Goal: Transaction & Acquisition: Purchase product/service

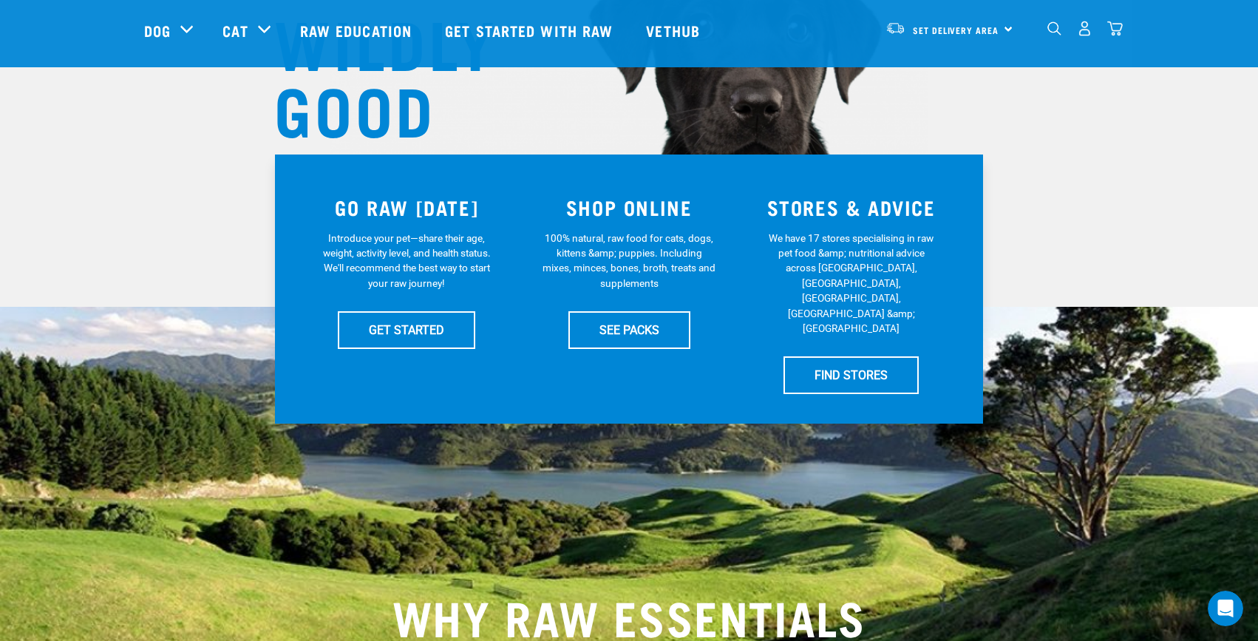
scroll to position [222, 0]
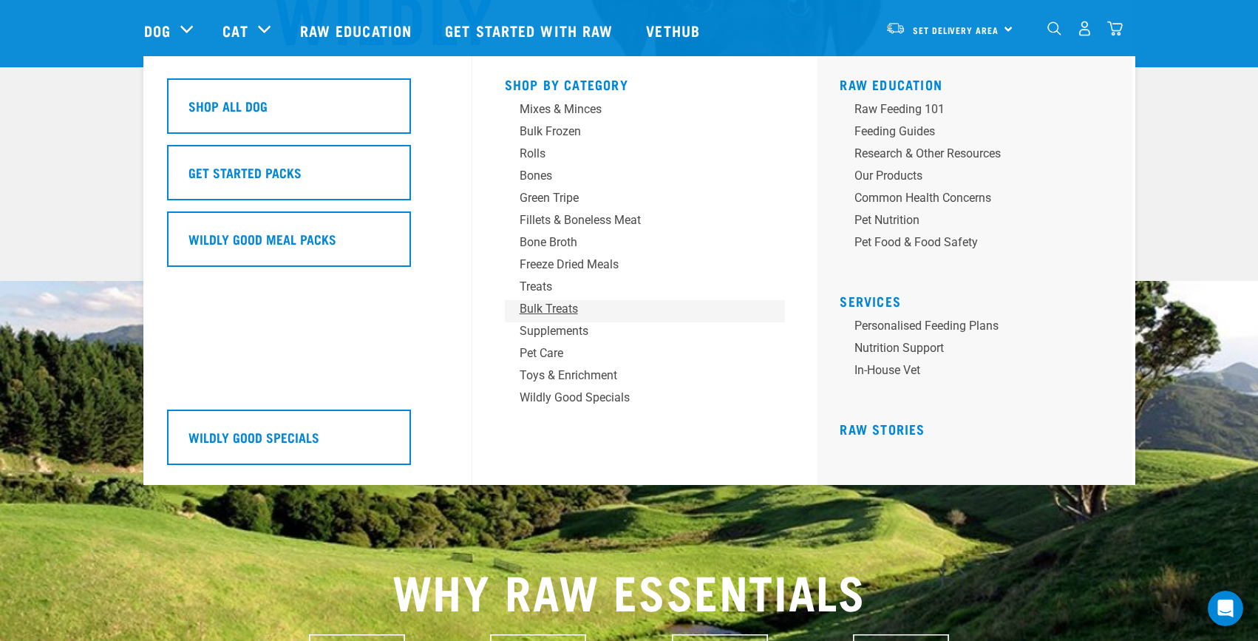
click at [556, 305] on div "Bulk Treats" at bounding box center [634, 309] width 231 height 18
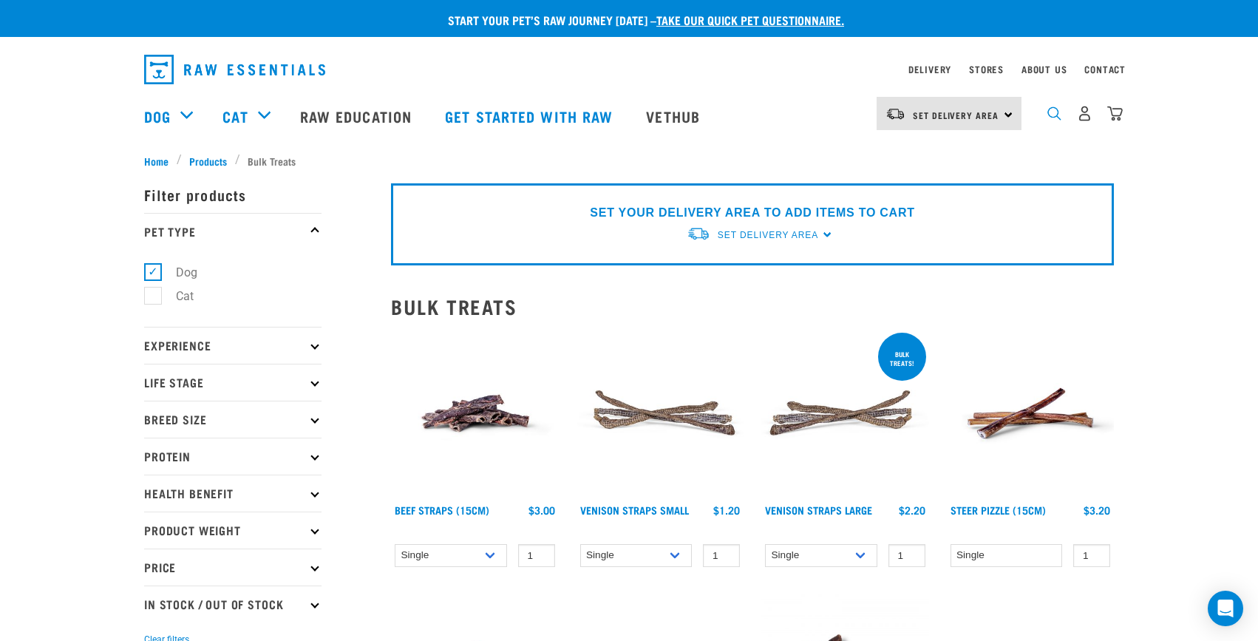
click at [1047, 120] on img "dropdown navigation" at bounding box center [1054, 113] width 14 height 14
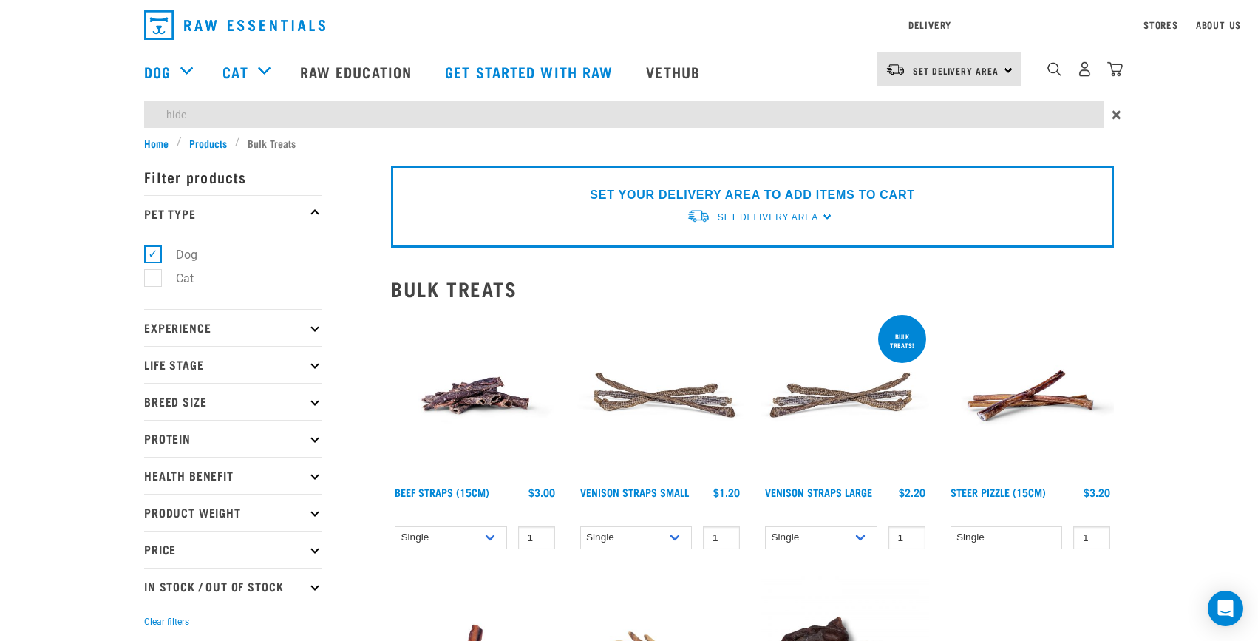
type input "hide"
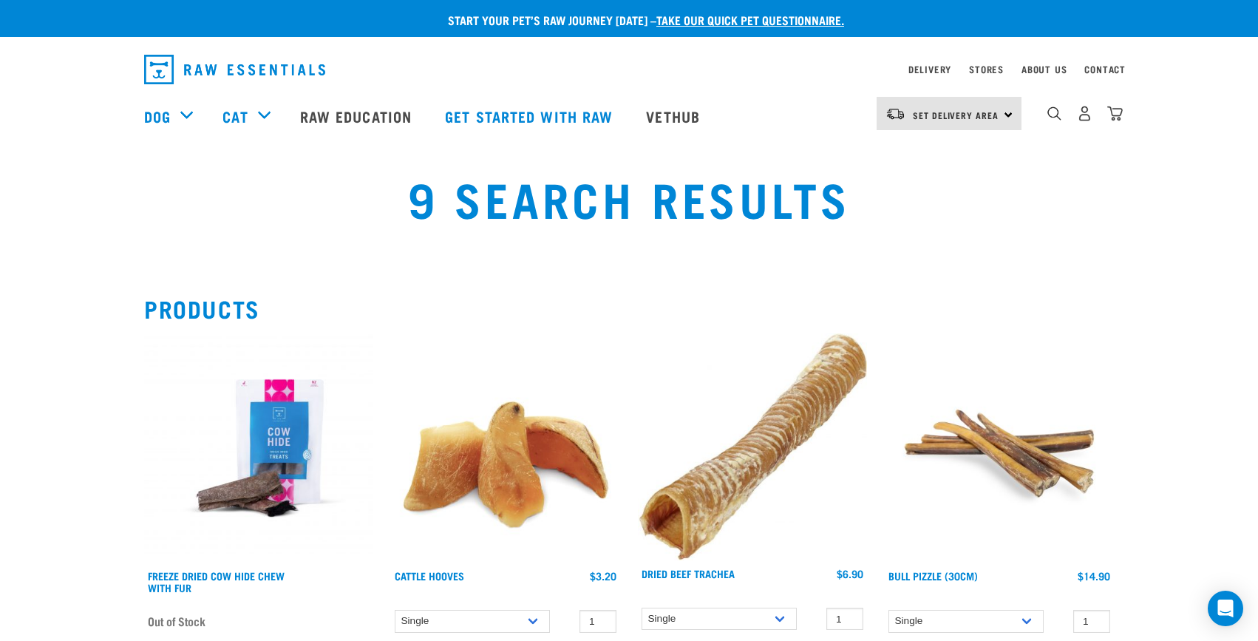
scroll to position [74, 0]
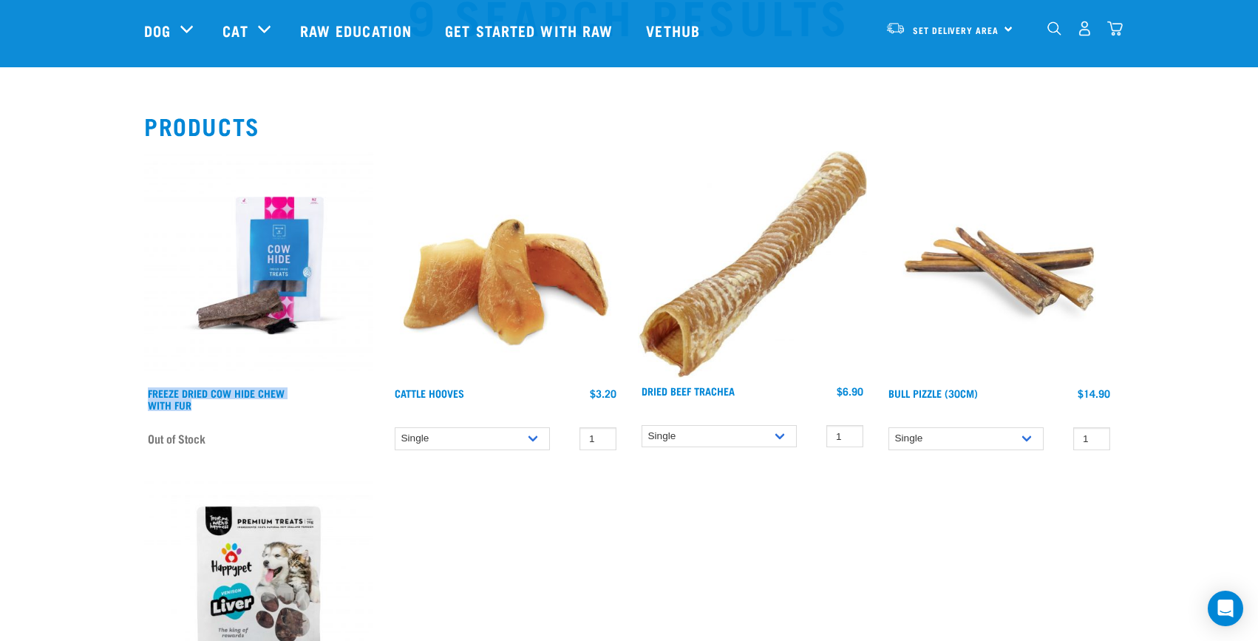
drag, startPoint x: 146, startPoint y: 392, endPoint x: 194, endPoint y: 403, distance: 50.2
click at [194, 403] on div "Freeze Dried Cow Hide Chew with Fur" at bounding box center [258, 402] width 229 height 33
copy link "Freeze Dried Cow Hide Chew with Fur"
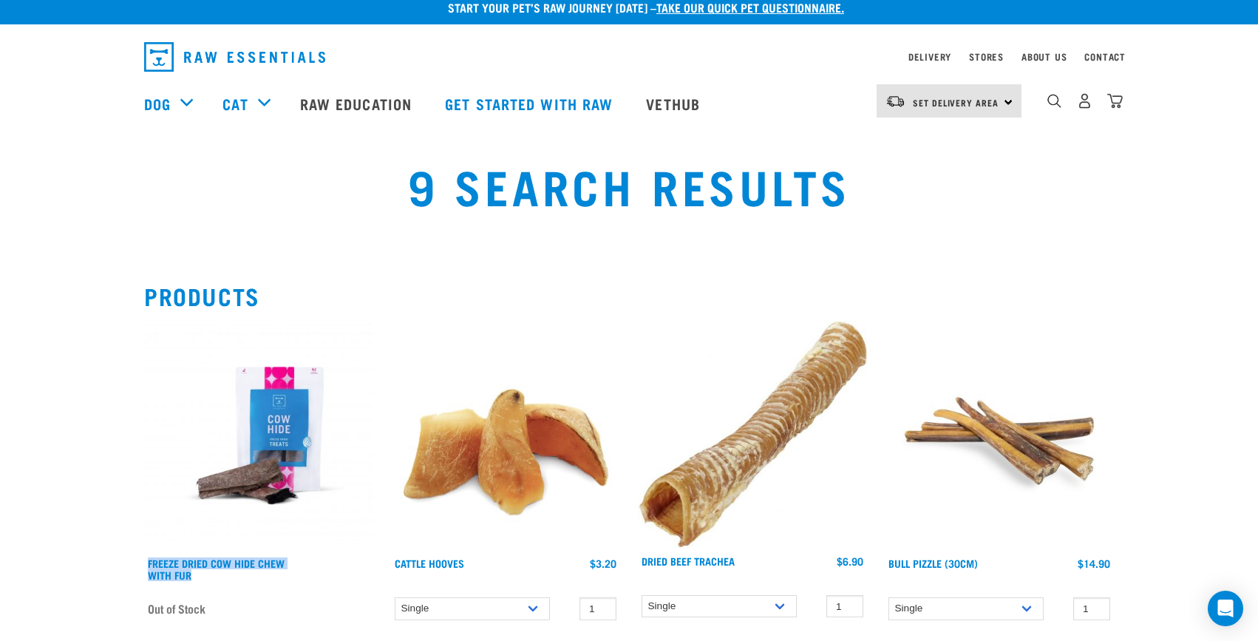
scroll to position [0, 0]
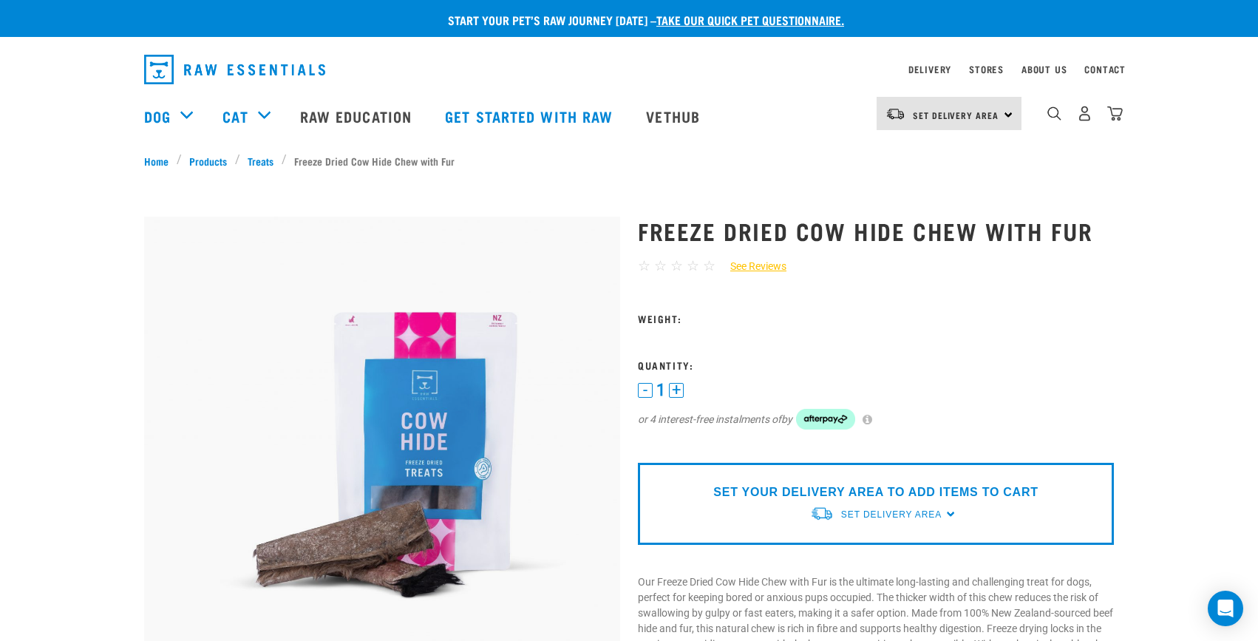
scroll to position [74, 0]
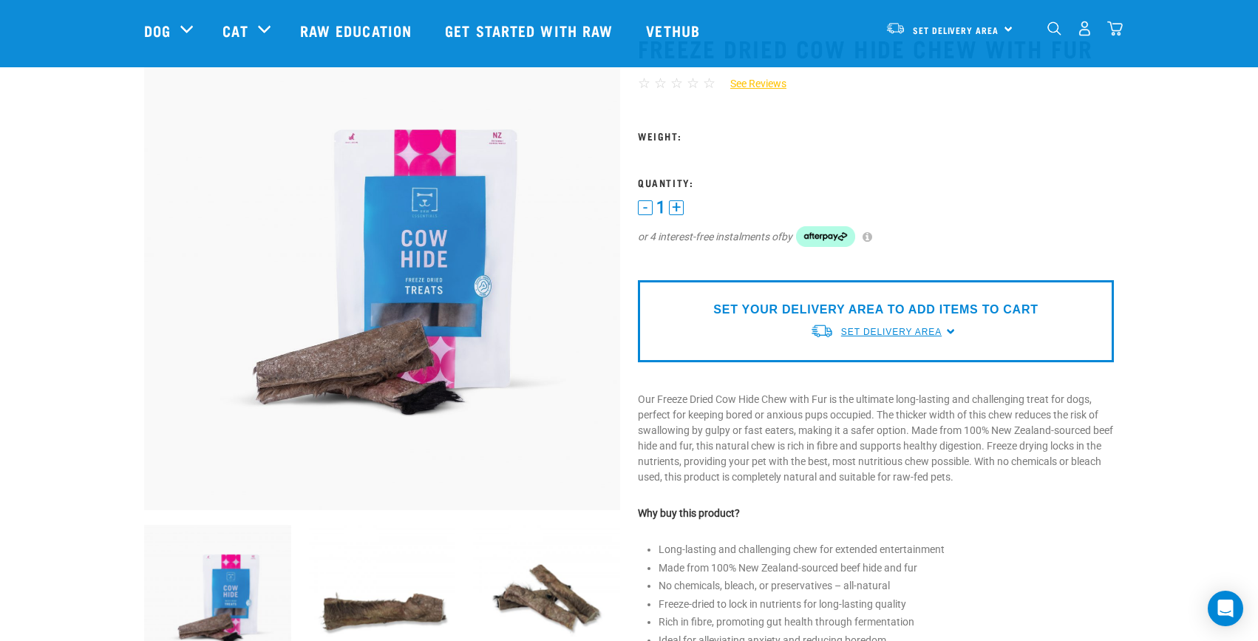
click at [883, 330] on span "Set Delivery Area" at bounding box center [891, 332] width 100 height 10
click at [877, 366] on link "[GEOGRAPHIC_DATA]" at bounding box center [883, 366] width 147 height 24
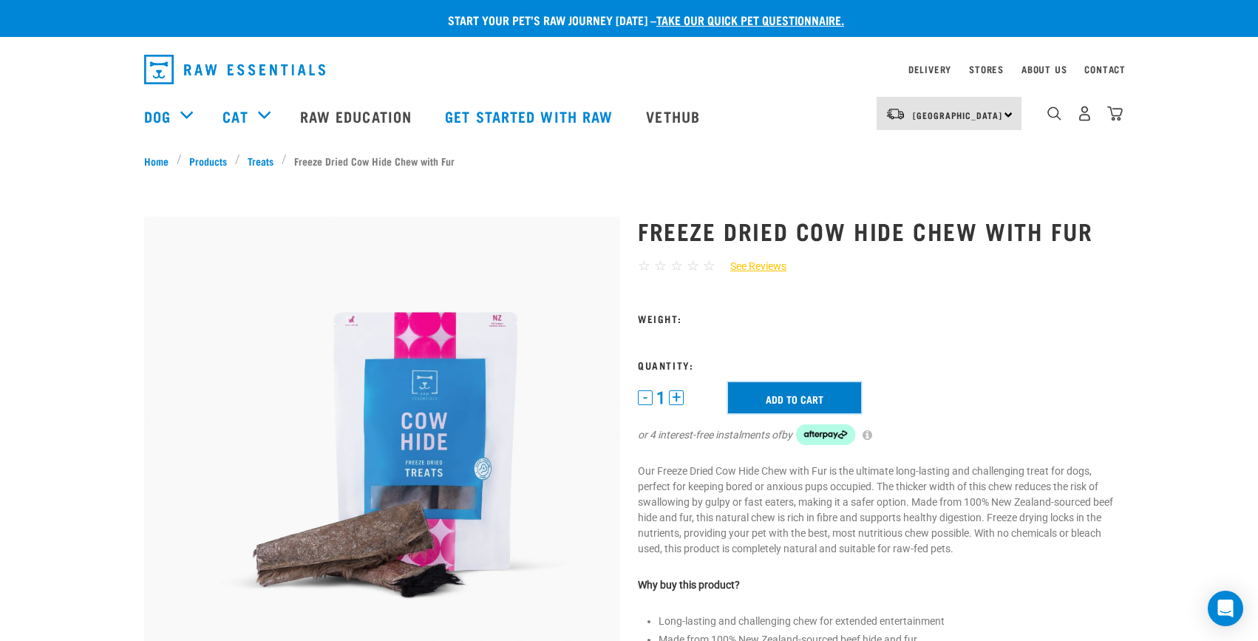
click at [784, 399] on input "Add to cart" at bounding box center [794, 397] width 133 height 31
click at [676, 400] on button "+" at bounding box center [676, 397] width 15 height 15
click at [802, 394] on input "Add to cart" at bounding box center [794, 397] width 133 height 31
click at [255, 158] on link "Treats" at bounding box center [260, 161] width 41 height 16
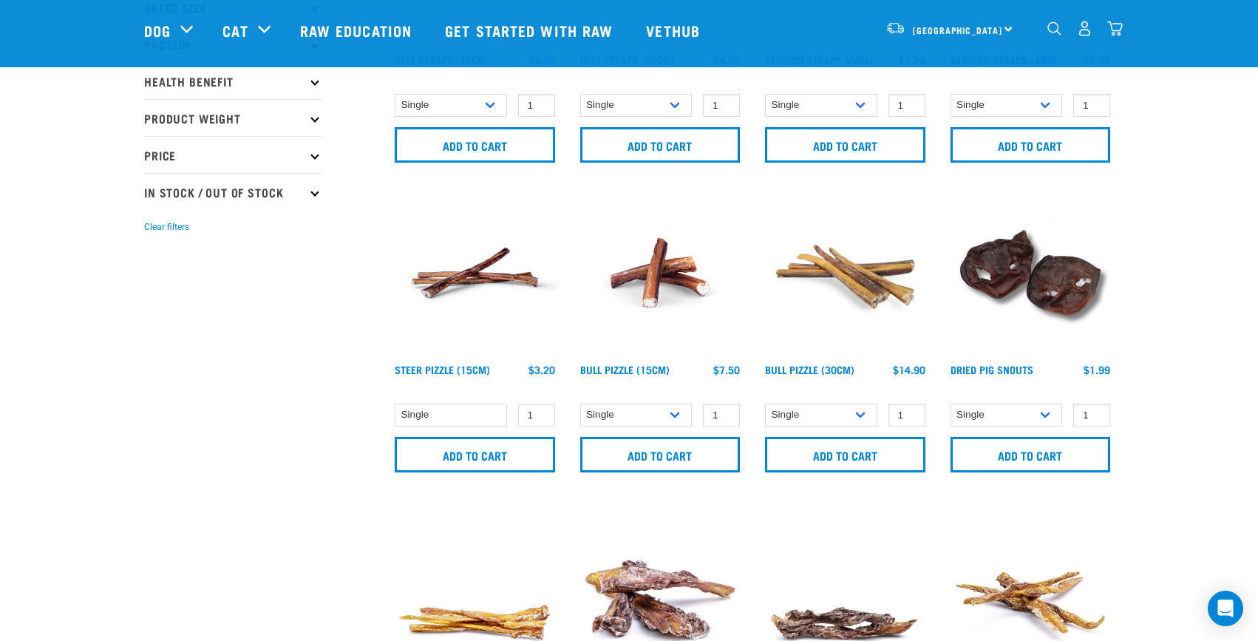
scroll to position [222, 0]
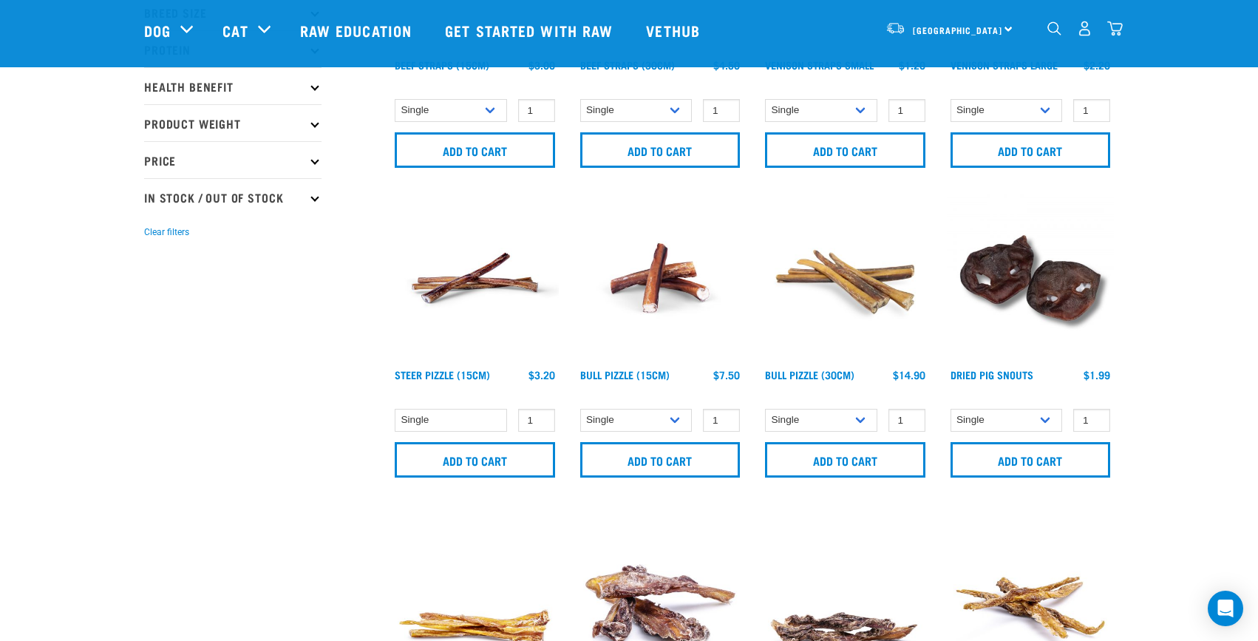
click at [855, 301] on img at bounding box center [845, 278] width 168 height 168
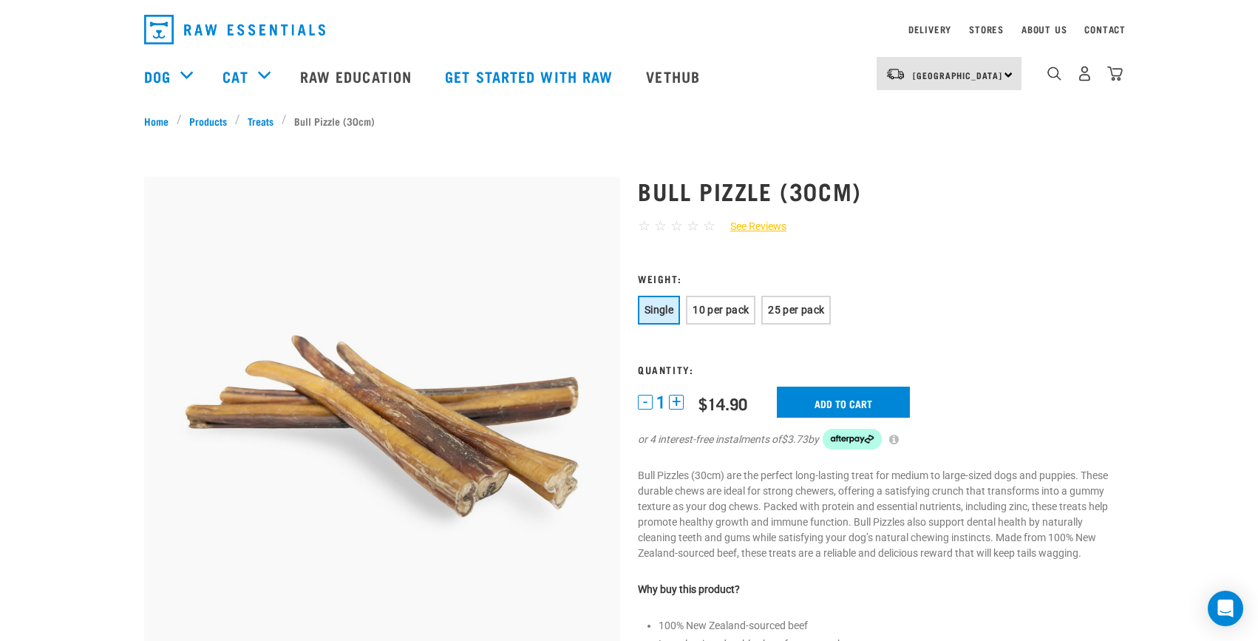
scroll to position [74, 0]
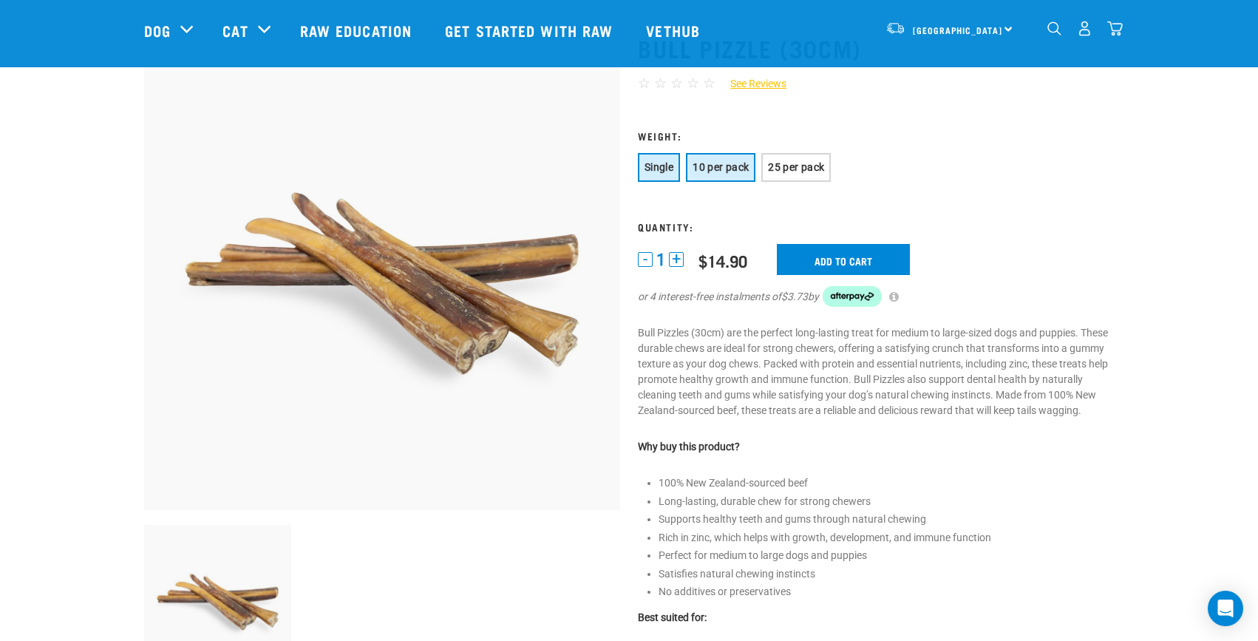
click at [700, 163] on span "10 per pack" at bounding box center [720, 167] width 56 height 12
click at [651, 170] on span "Single" at bounding box center [658, 167] width 29 height 12
click at [836, 259] on input "Add to cart" at bounding box center [843, 259] width 133 height 31
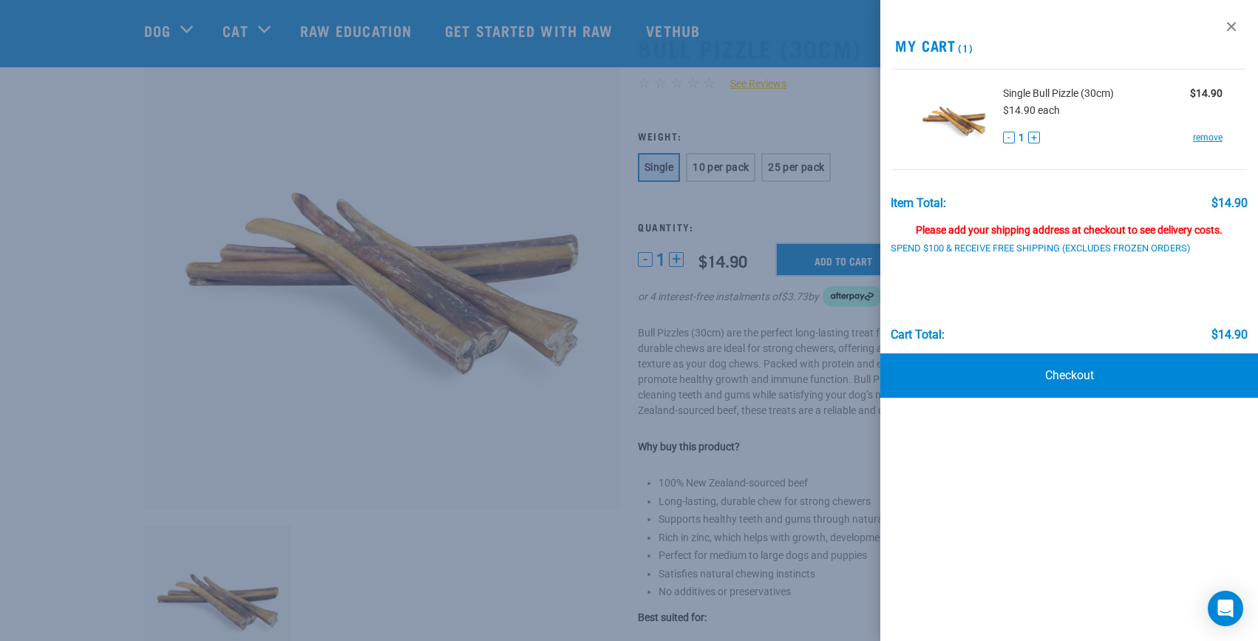
scroll to position [0, 0]
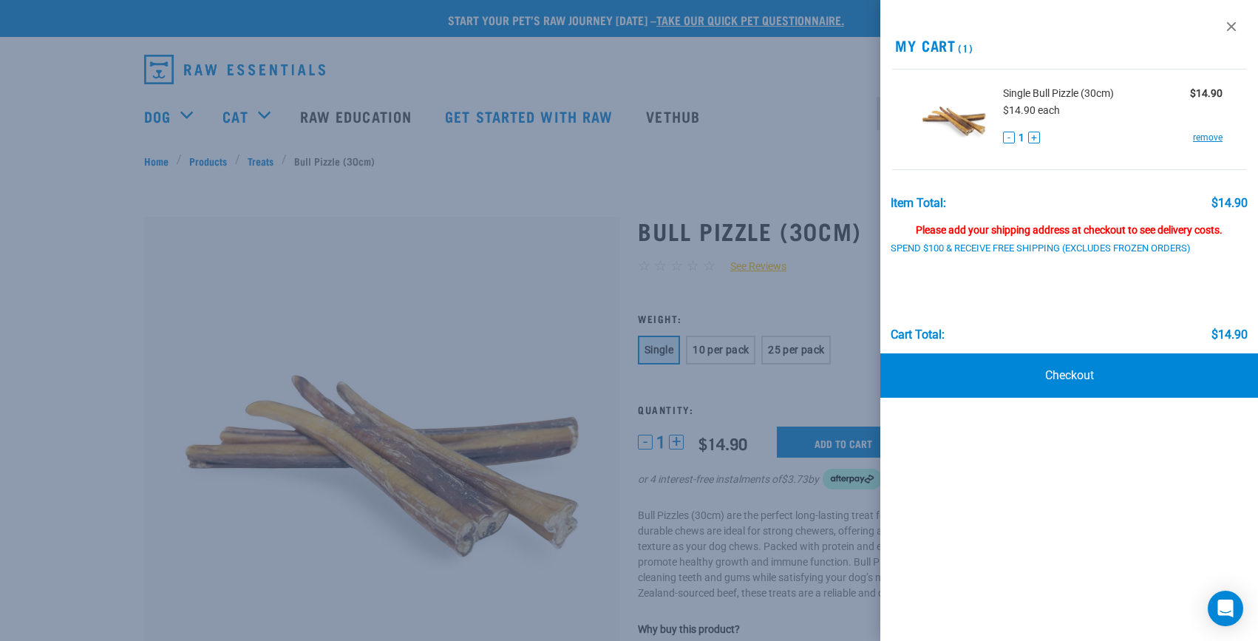
click at [826, 90] on div at bounding box center [629, 320] width 1258 height 641
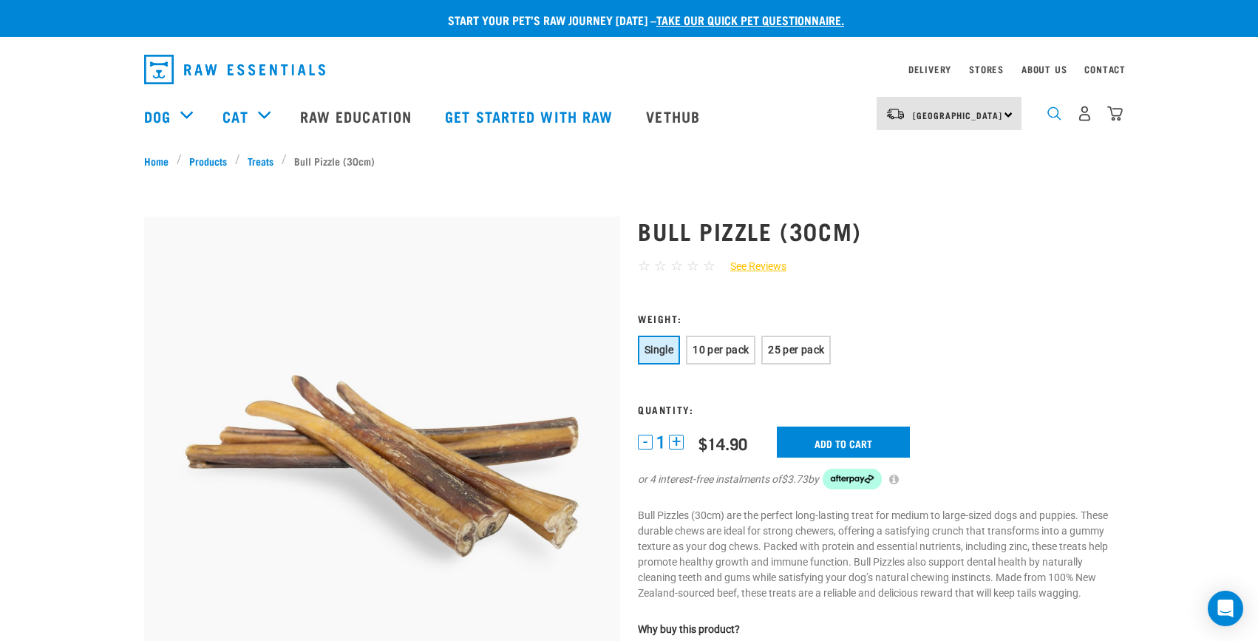
click at [1060, 116] on img "dropdown navigation" at bounding box center [1054, 113] width 14 height 14
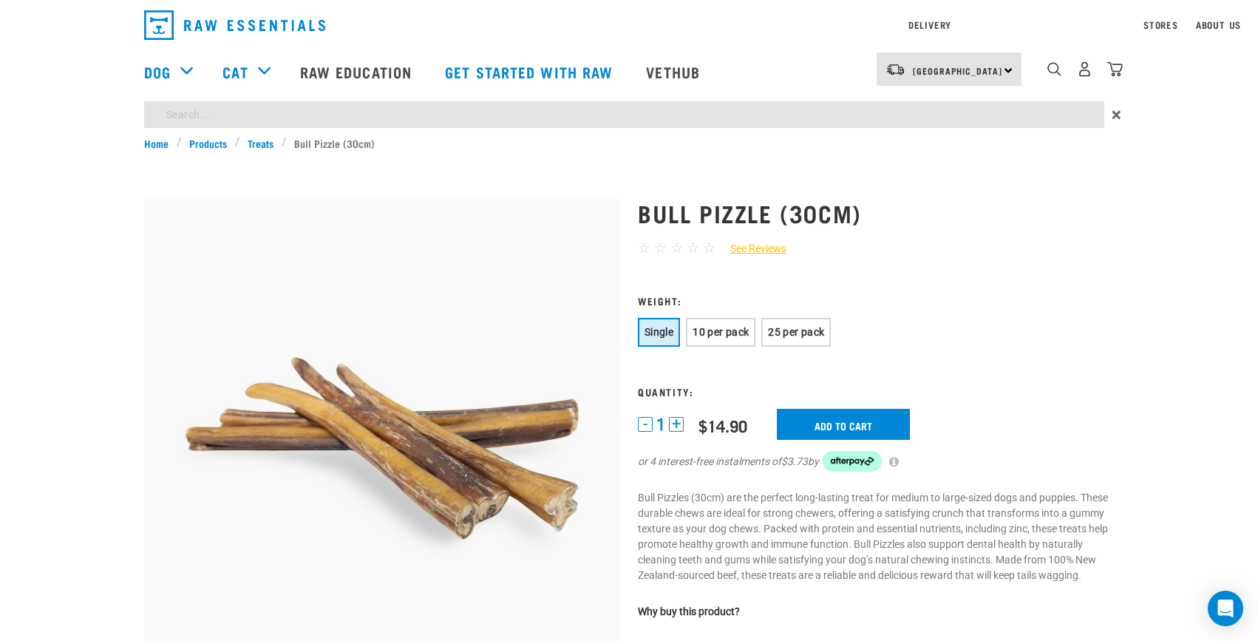
click at [236, 116] on input "search" at bounding box center [624, 114] width 960 height 27
type input "tripe"
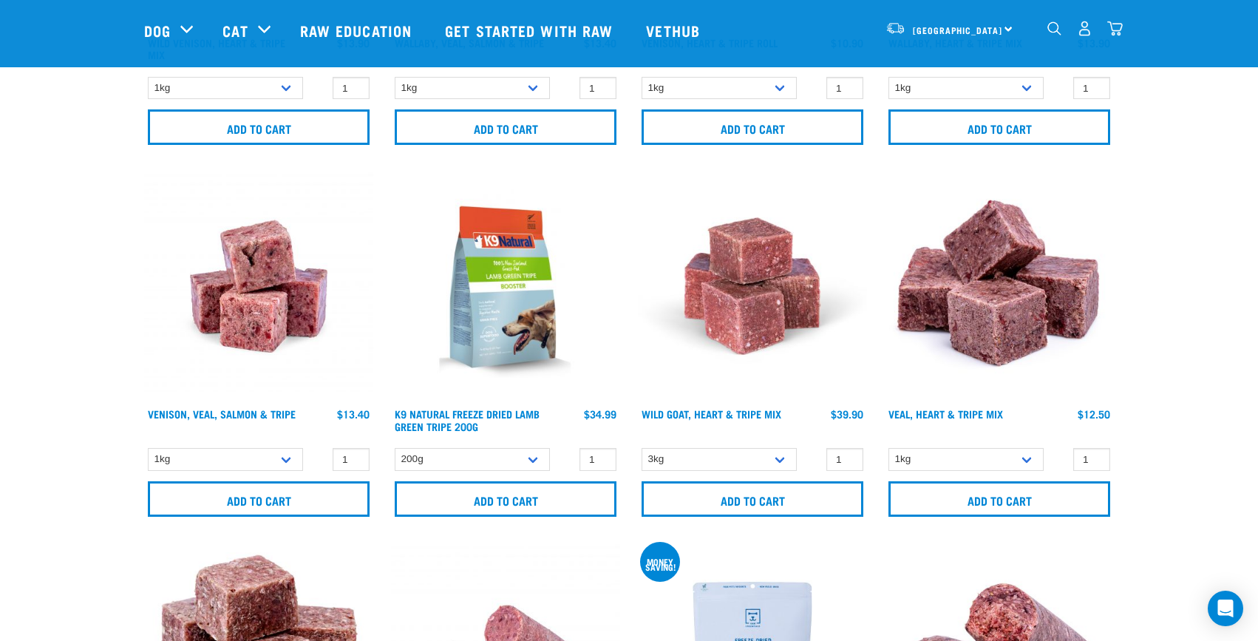
scroll to position [1552, 0]
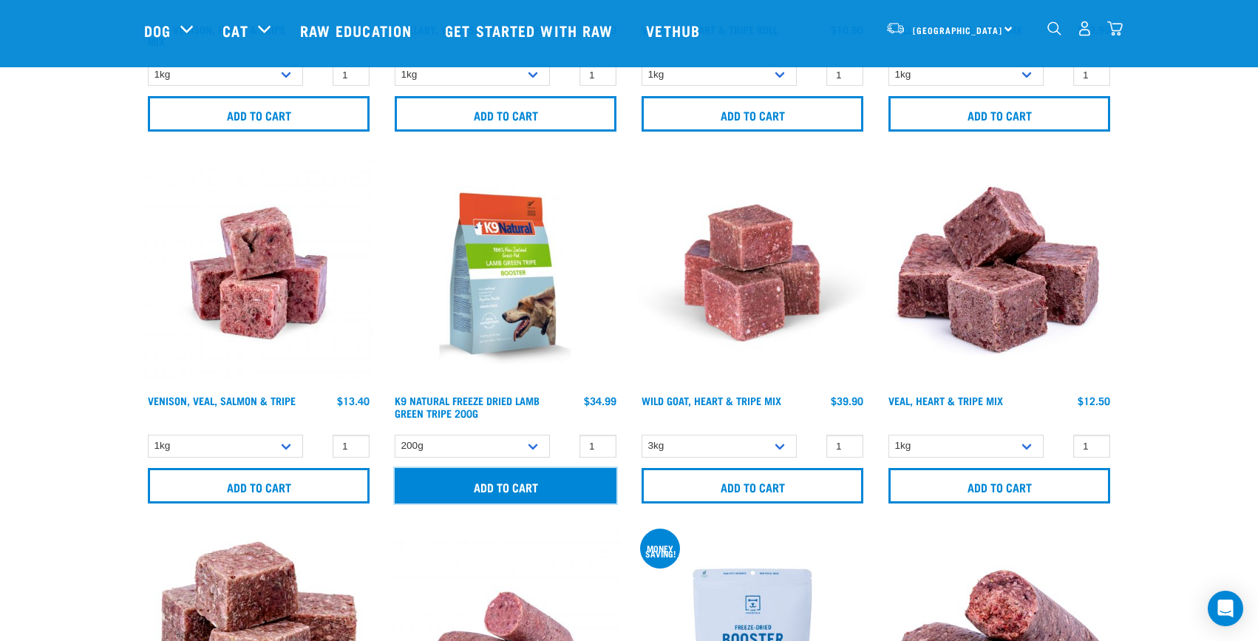
click at [519, 485] on input "Add to cart" at bounding box center [506, 485] width 222 height 35
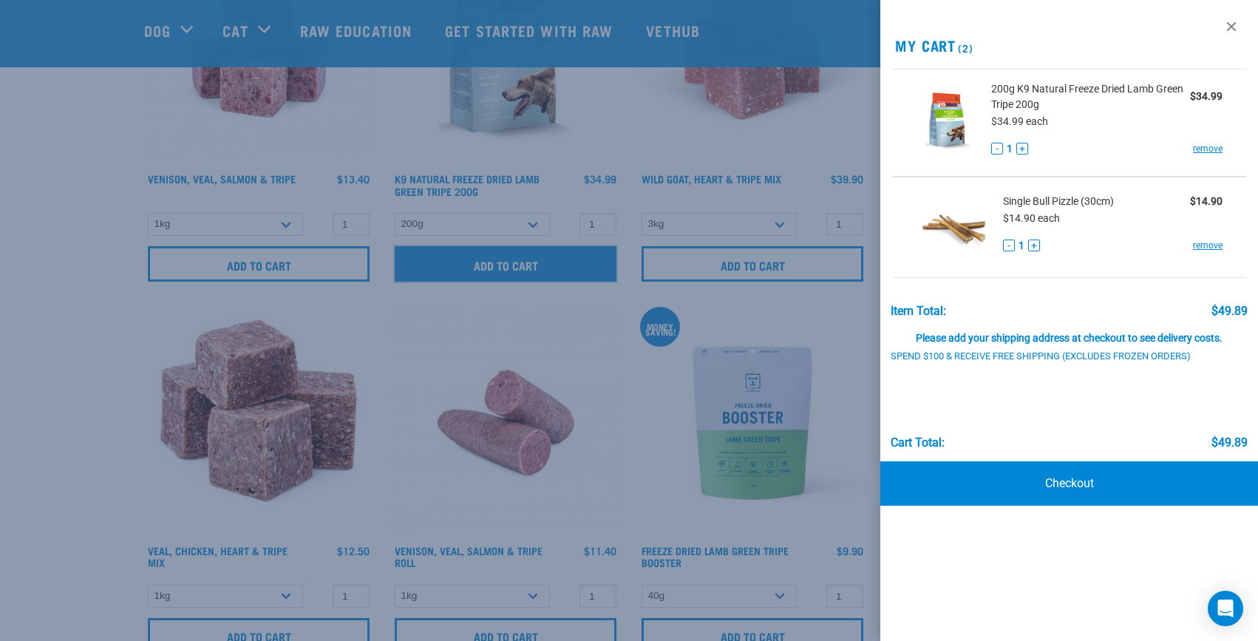
scroll to position [1847, 0]
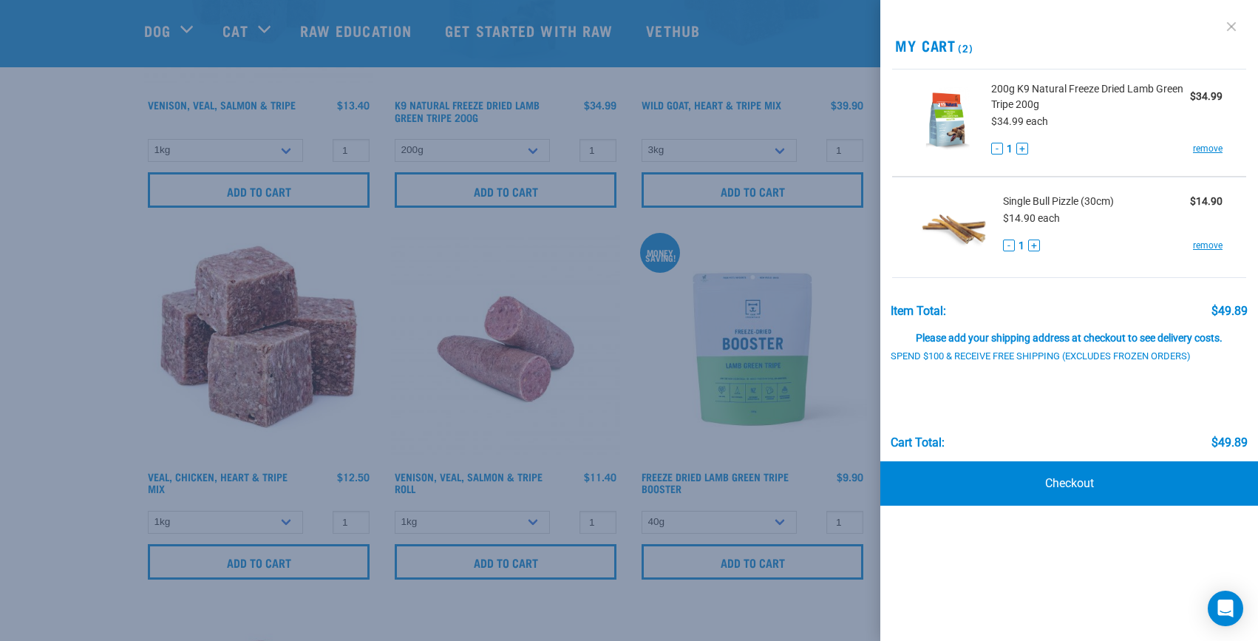
click at [1235, 32] on link at bounding box center [1231, 27] width 24 height 24
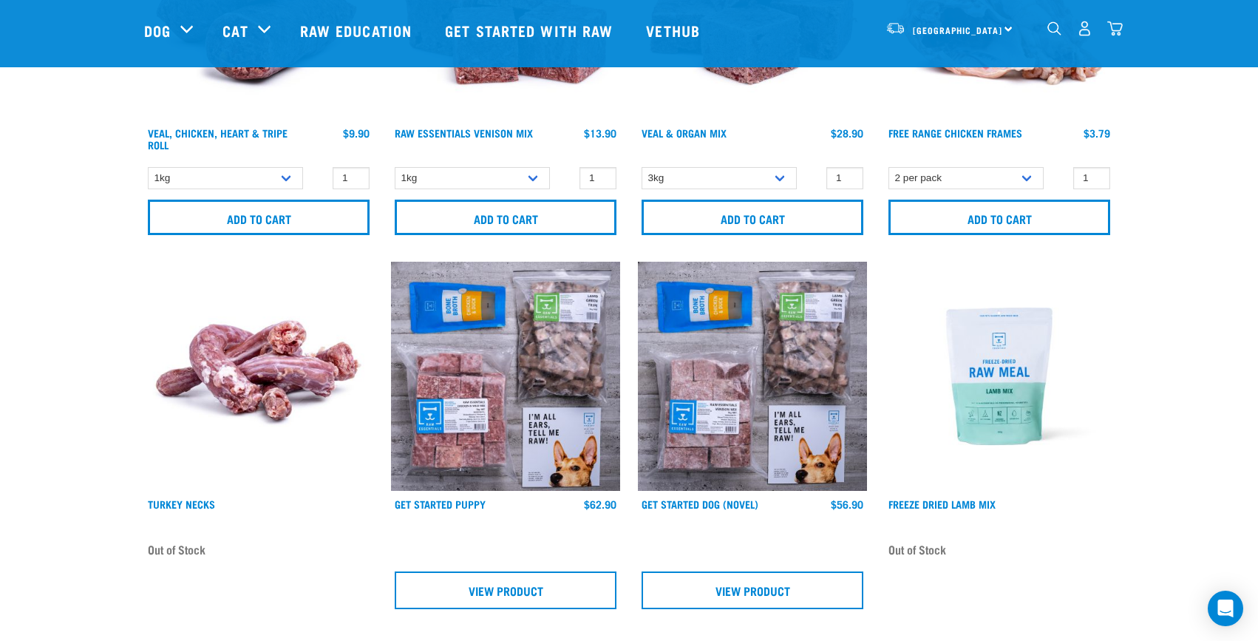
scroll to position [2586, 0]
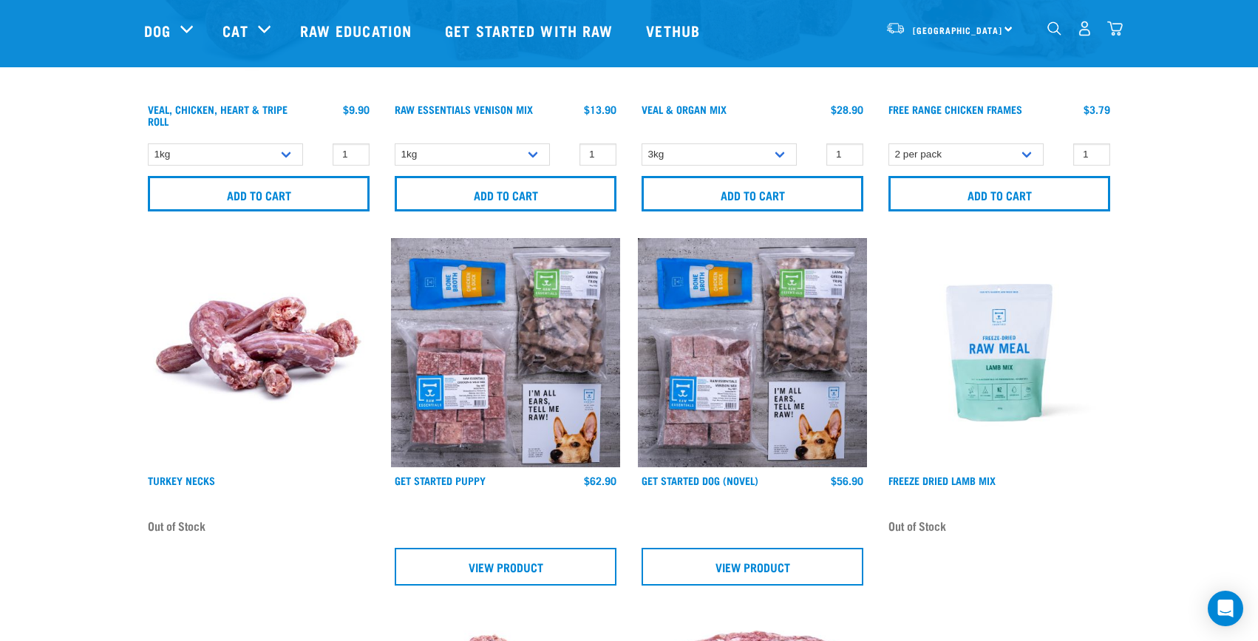
click at [470, 347] on img at bounding box center [505, 352] width 229 height 229
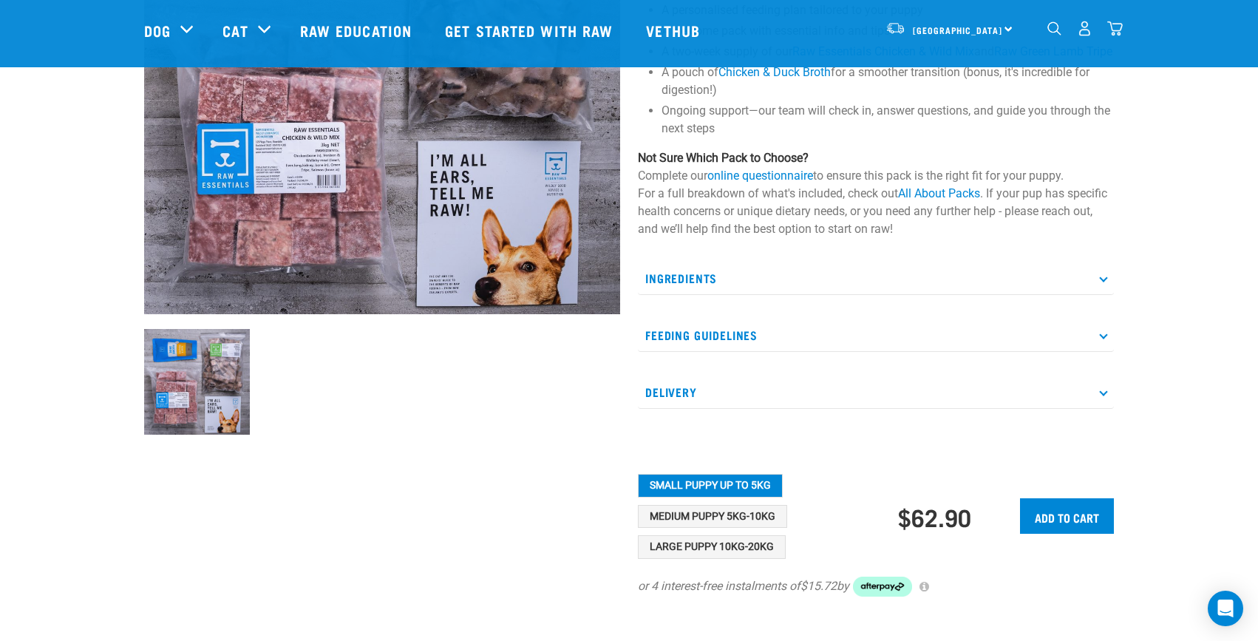
scroll to position [296, 0]
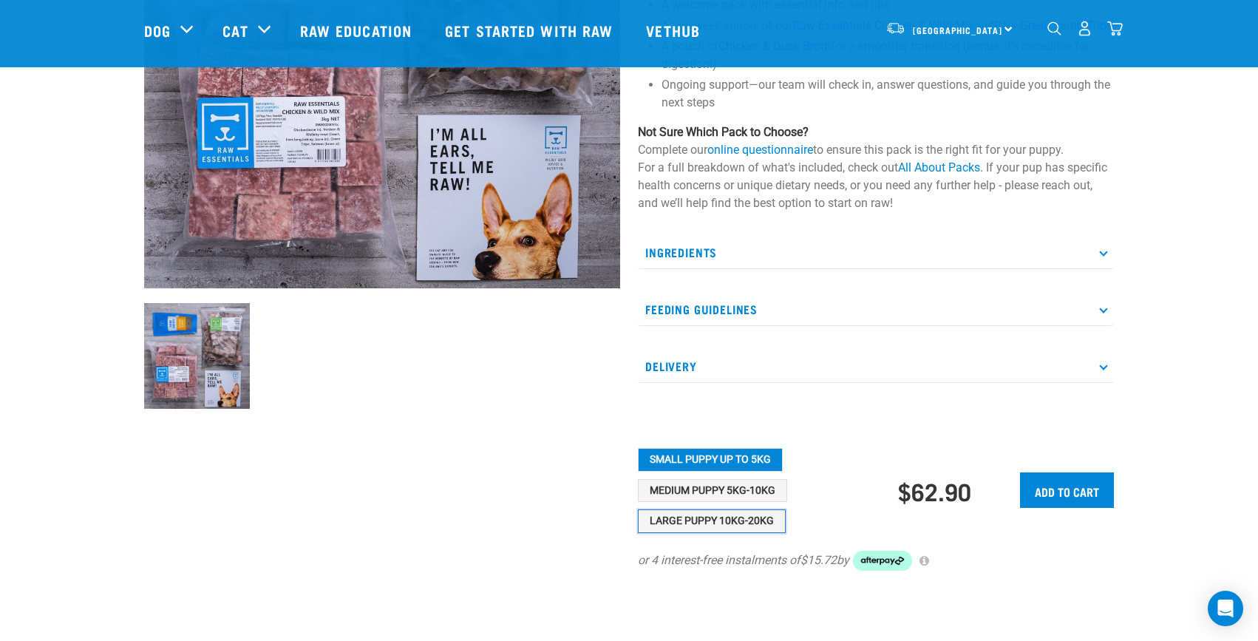
click at [725, 533] on button "Large Puppy 10kg-20kg" at bounding box center [712, 521] width 148 height 24
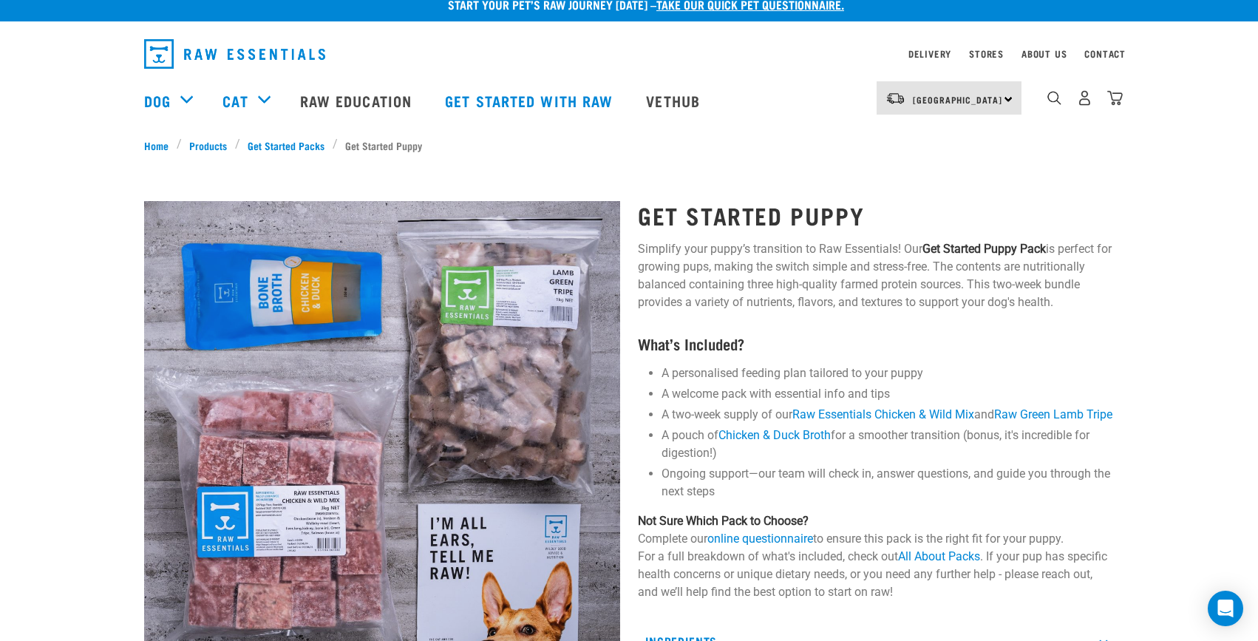
scroll to position [0, 0]
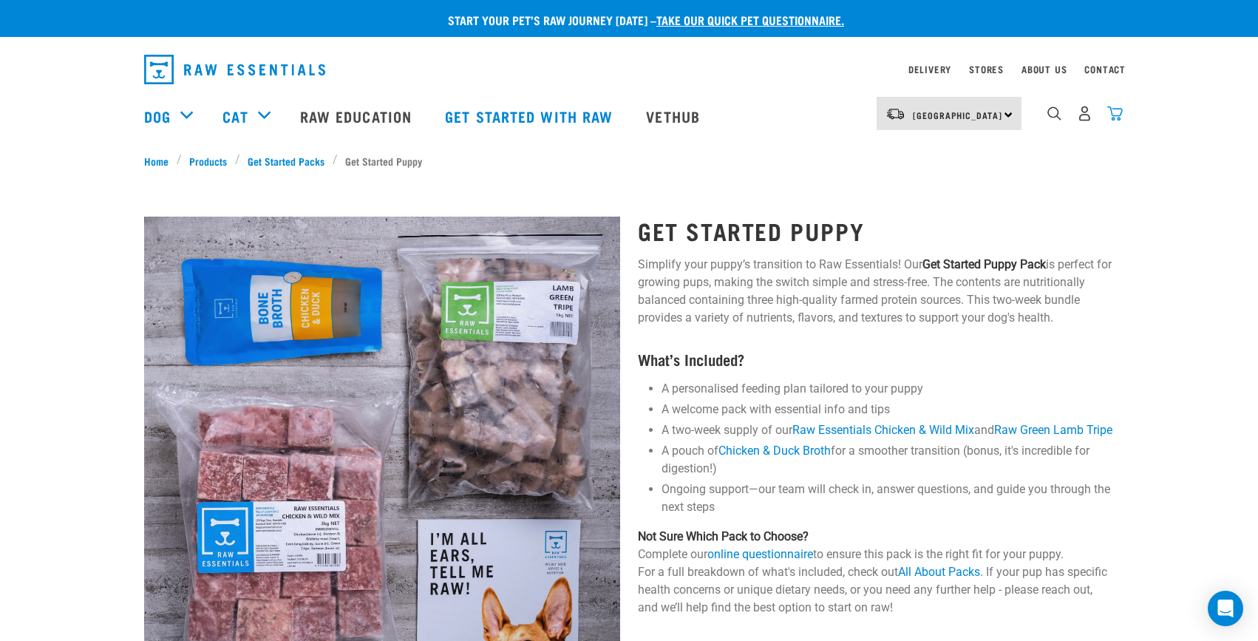
click at [1116, 121] on img "dropdown navigation" at bounding box center [1115, 114] width 16 height 16
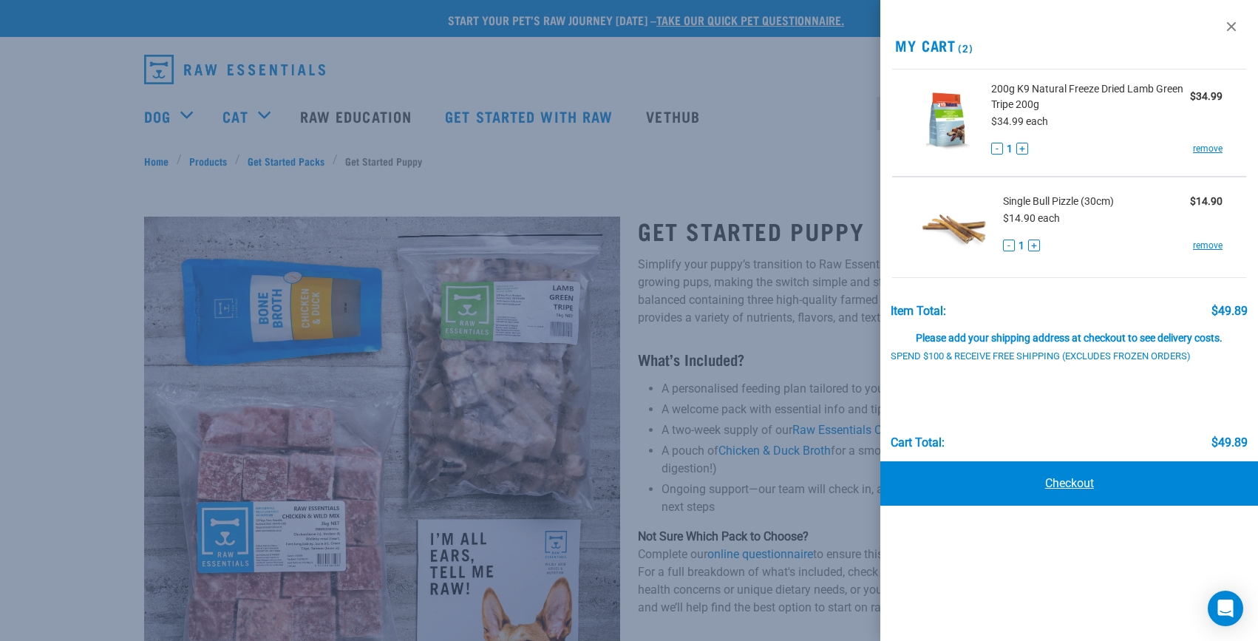
click at [1084, 484] on link "Checkout" at bounding box center [1069, 483] width 378 height 44
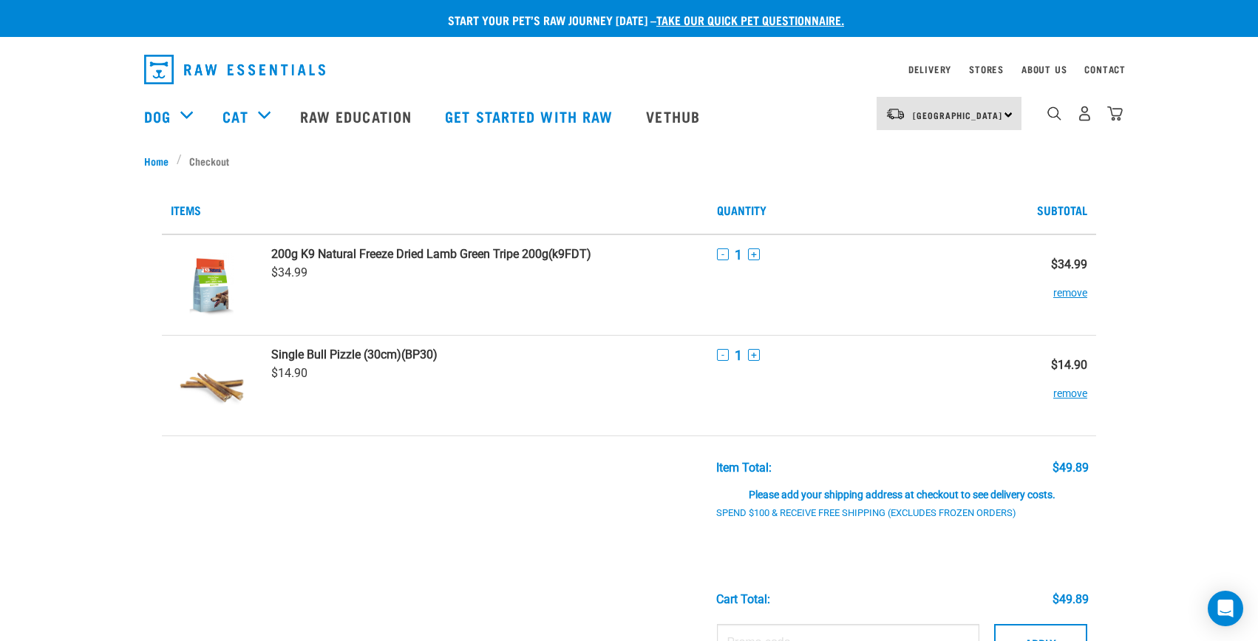
scroll to position [74, 0]
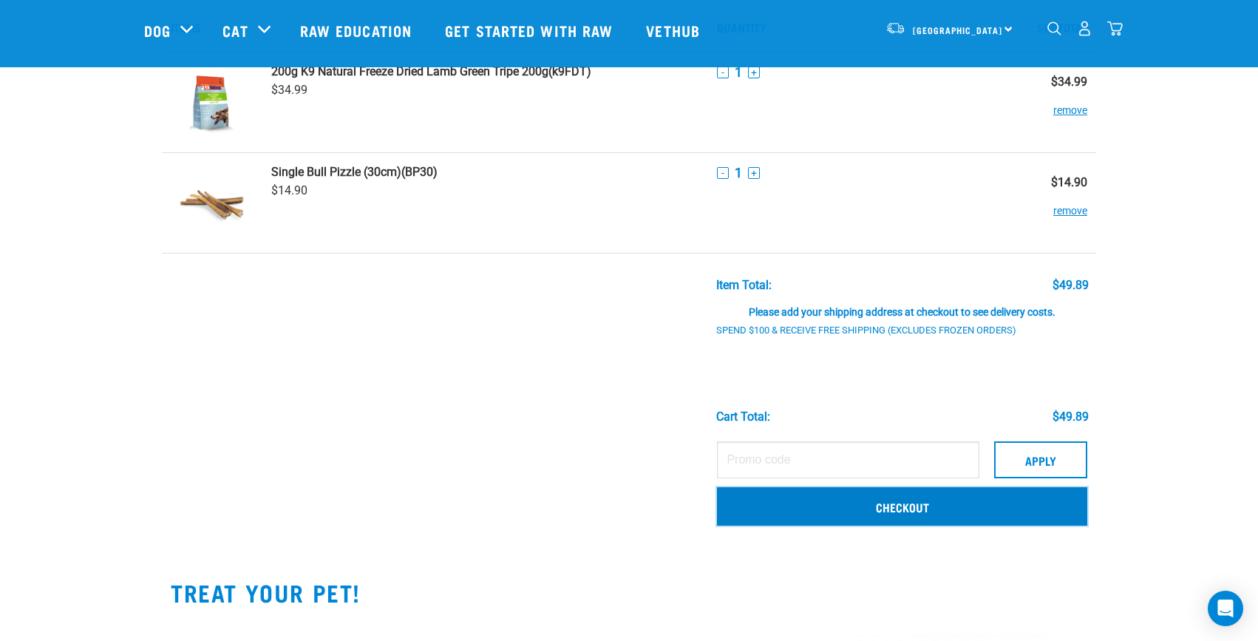
click at [908, 509] on link "Checkout" at bounding box center [902, 506] width 370 height 38
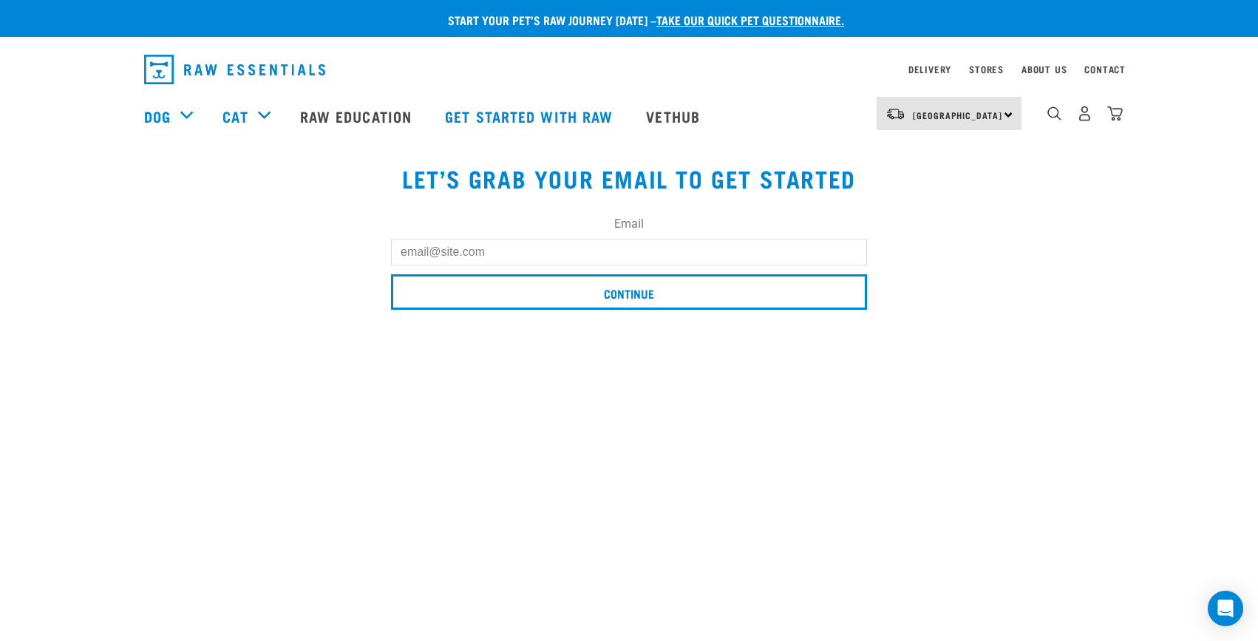
click at [480, 248] on input "Email" at bounding box center [629, 252] width 476 height 27
type input "[EMAIL_ADDRESS][DOMAIN_NAME]"
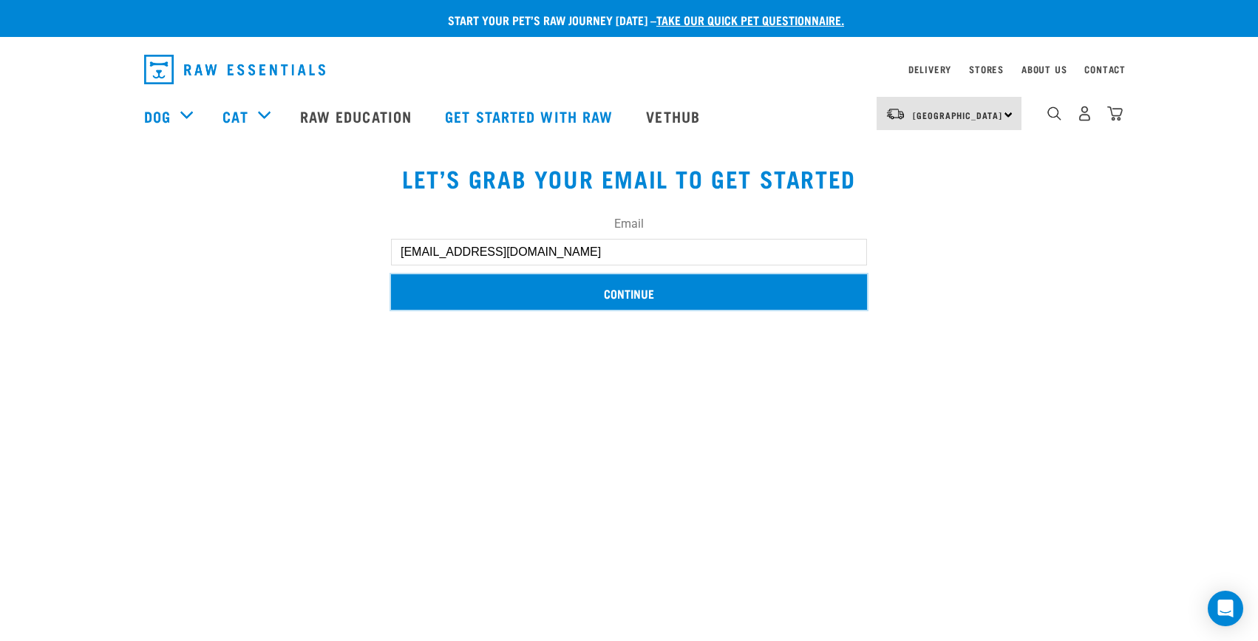
click at [477, 286] on input "Continue" at bounding box center [629, 291] width 476 height 35
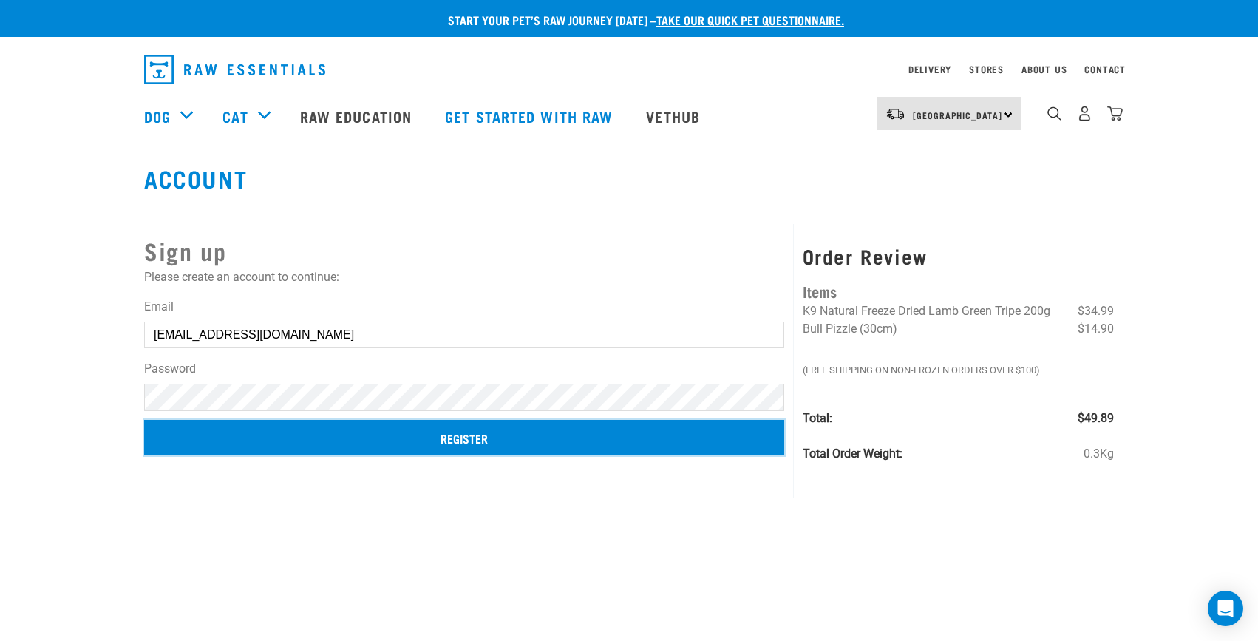
click at [309, 438] on input "Register" at bounding box center [464, 437] width 640 height 35
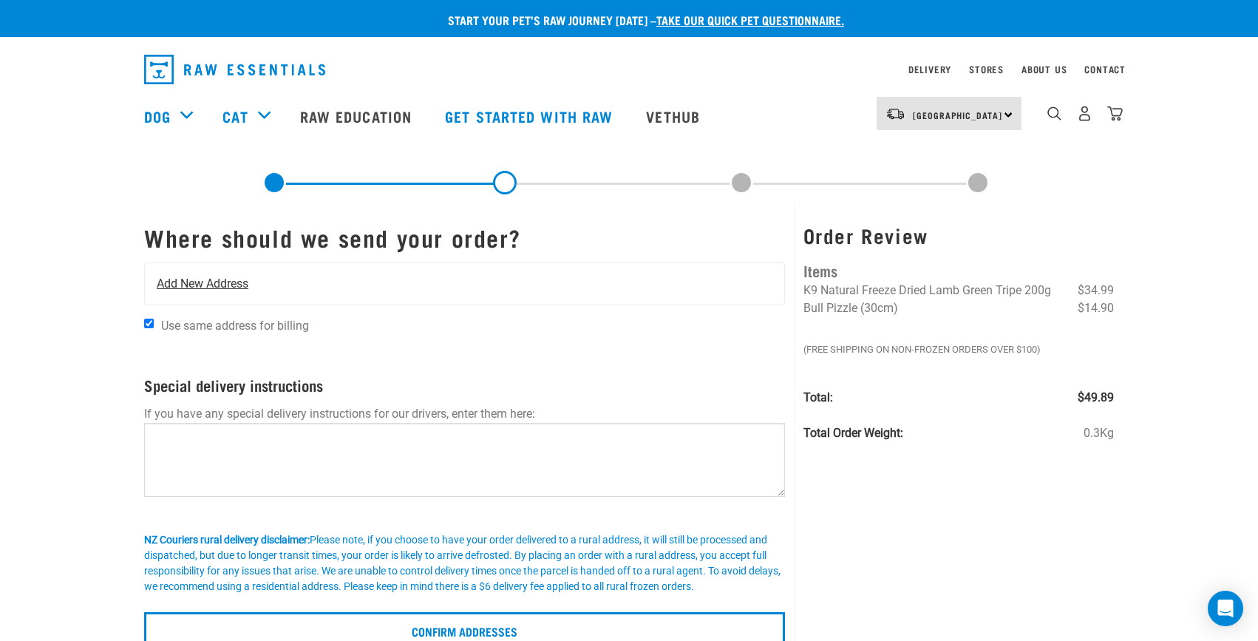
click at [205, 281] on span "Add New Address" at bounding box center [203, 284] width 92 height 18
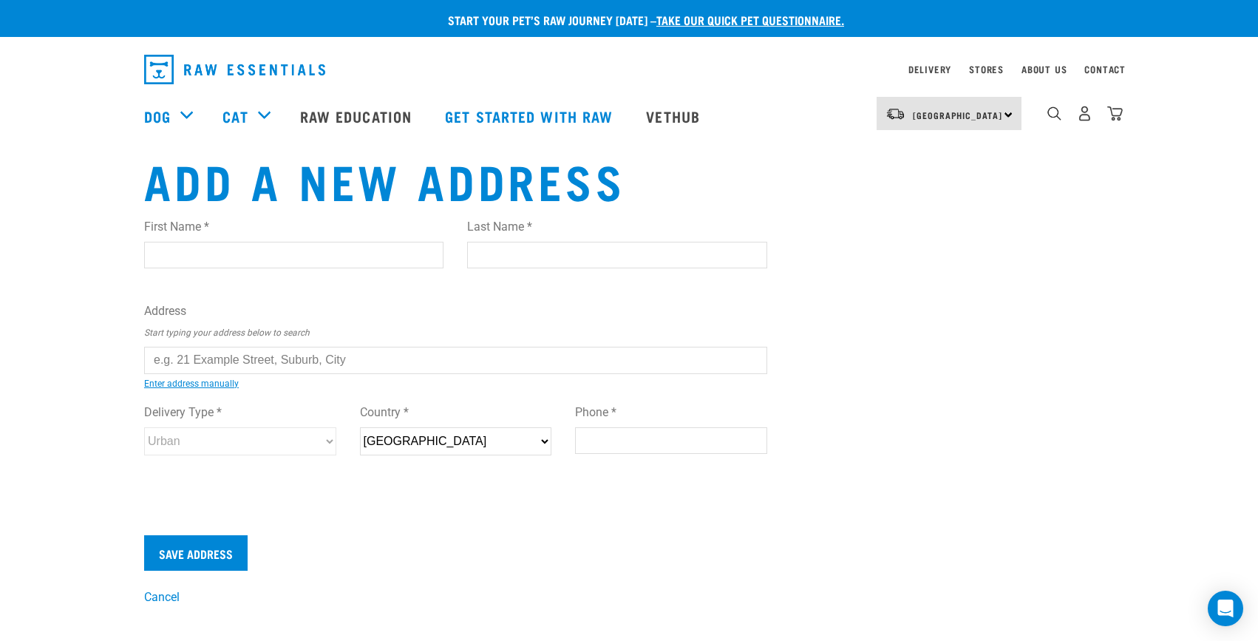
click at [229, 243] on input "First Name *" at bounding box center [293, 255] width 299 height 27
type input "Georgia"
type input "Carter"
click at [182, 364] on input "text" at bounding box center [455, 360] width 623 height 27
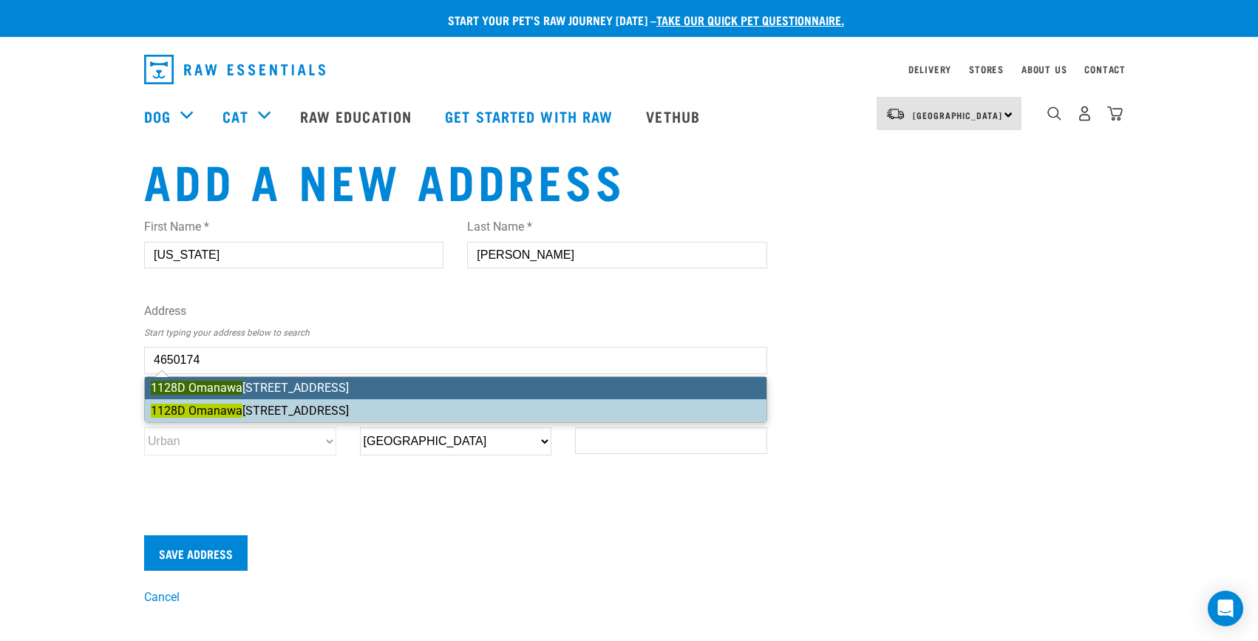
click at [219, 405] on div "First Name * Georgia Last Name * Carter Address Start typing your address below…" at bounding box center [455, 350] width 623 height 289
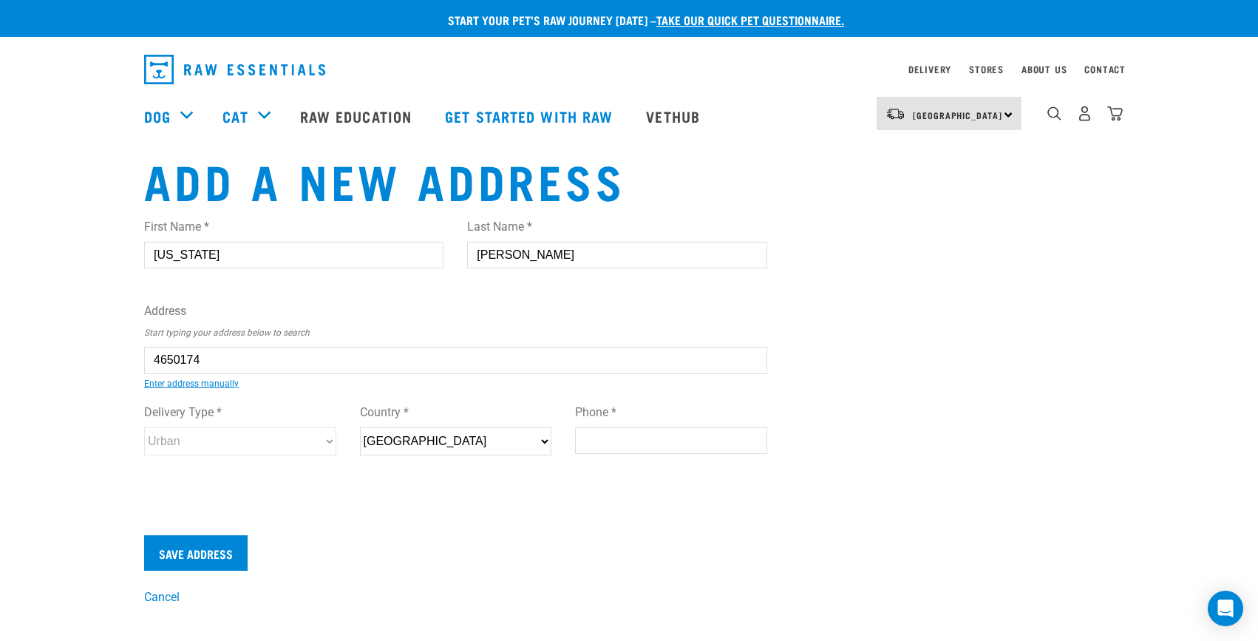
type input "1128D Omanawa Road, RD 1, Tauranga 3171"
type input "[STREET_ADDRESS]"
type input "RD 1"
type input "Omanawa"
type input "Bay of Plenty"
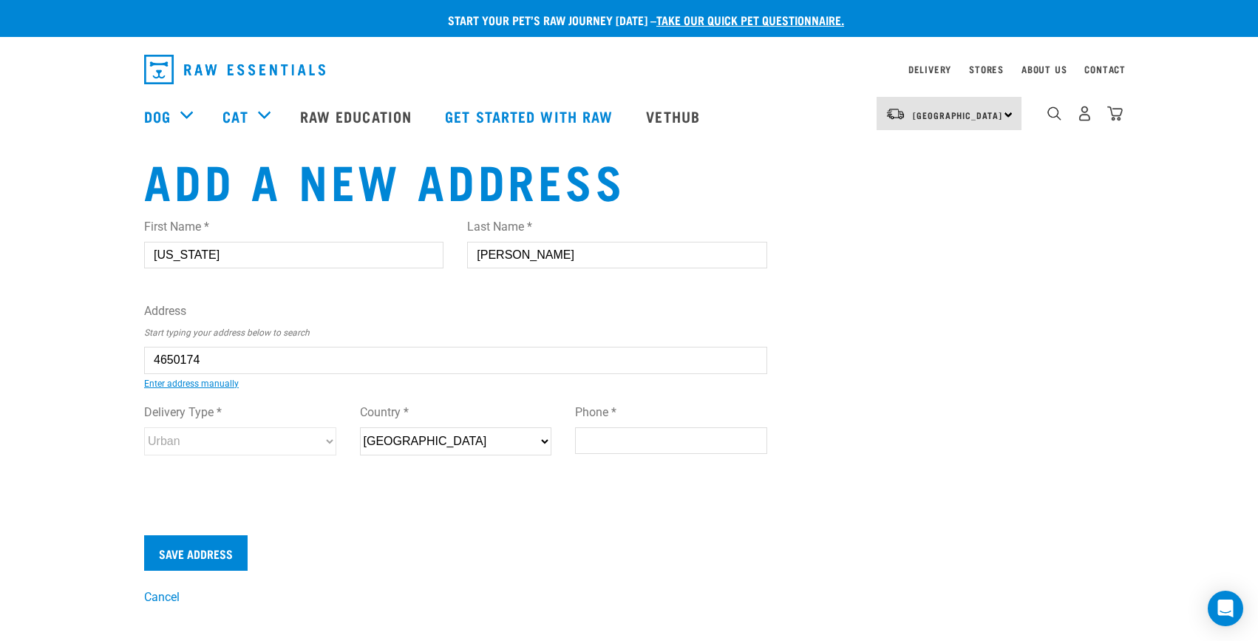
select select "BOP"
type input "3171"
select select "Rural"
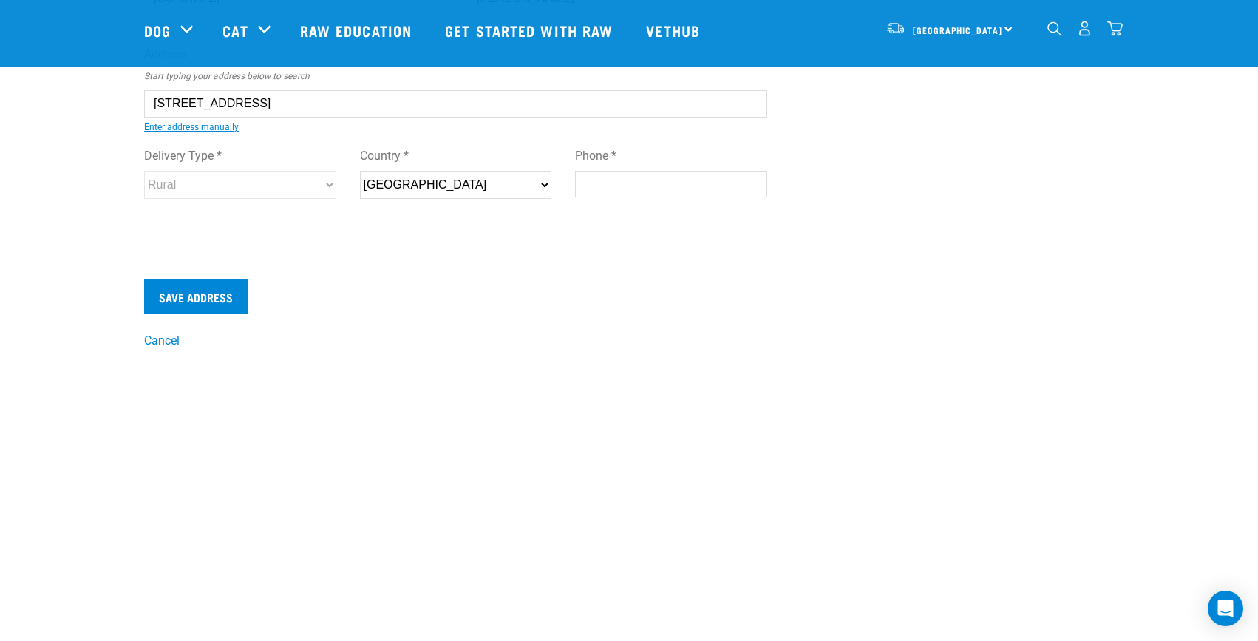
scroll to position [74, 0]
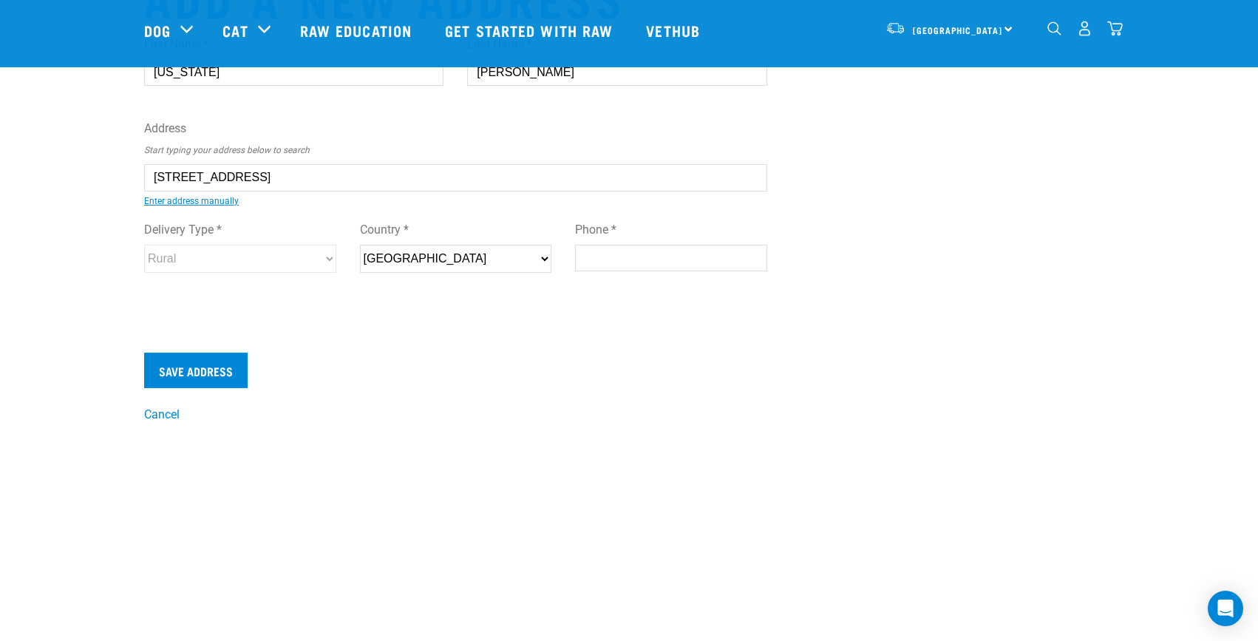
type input "1128D Omanawa Road, RD 1, Tauranga 3171"
click at [634, 256] on input "Phone *" at bounding box center [671, 258] width 192 height 27
type input "021330453"
click at [200, 364] on input "Save Address" at bounding box center [195, 369] width 103 height 35
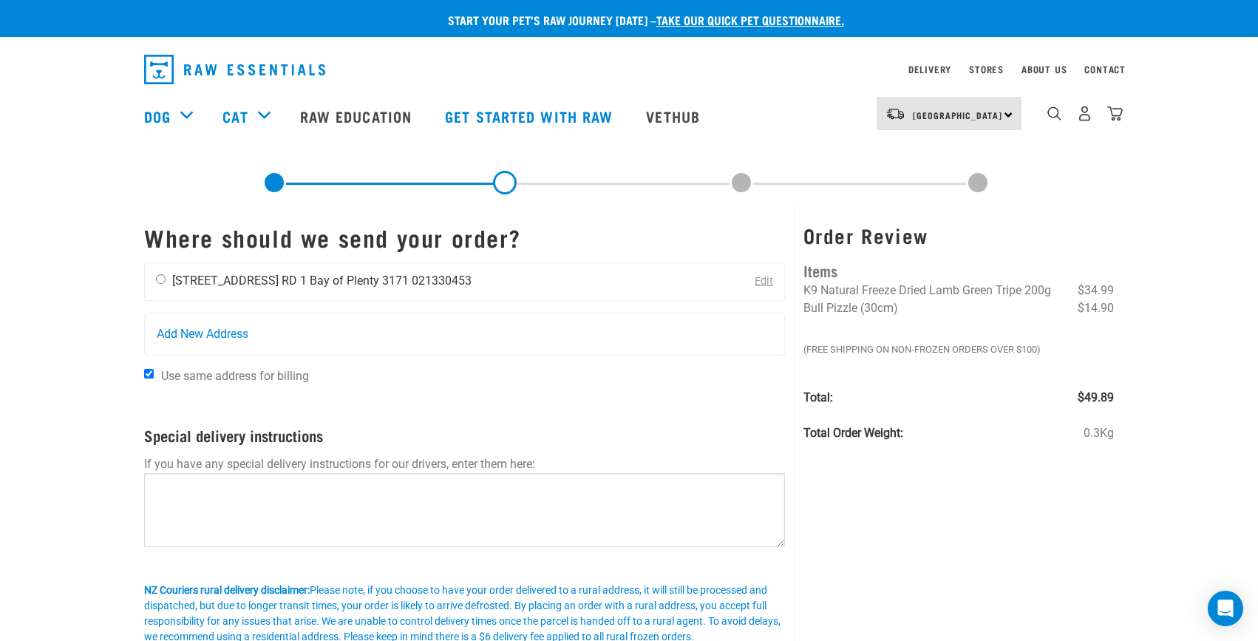
click at [160, 277] on input "radio" at bounding box center [161, 279] width 10 height 10
radio input "true"
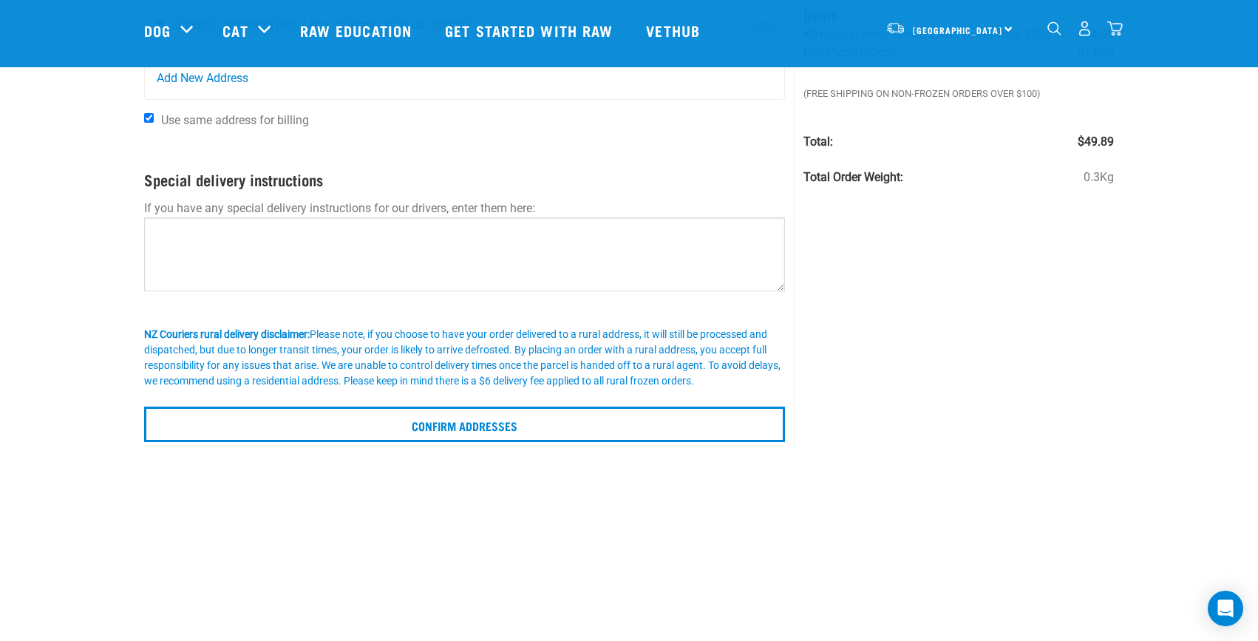
scroll to position [148, 0]
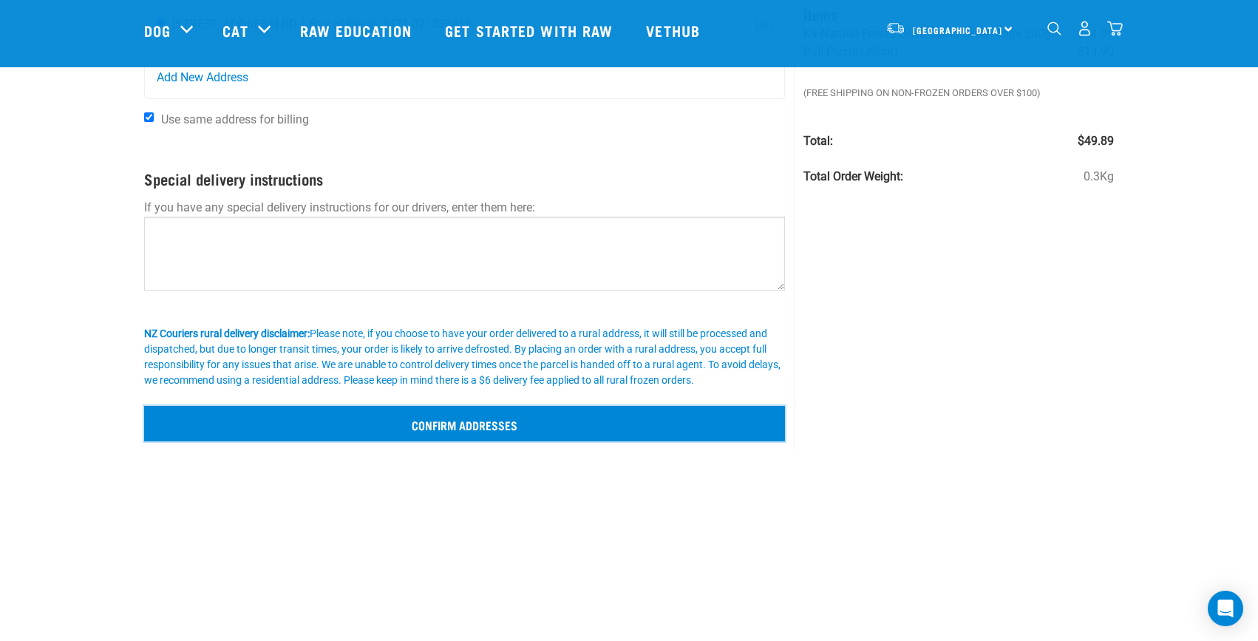
click at [404, 417] on input "Confirm addresses" at bounding box center [464, 423] width 641 height 35
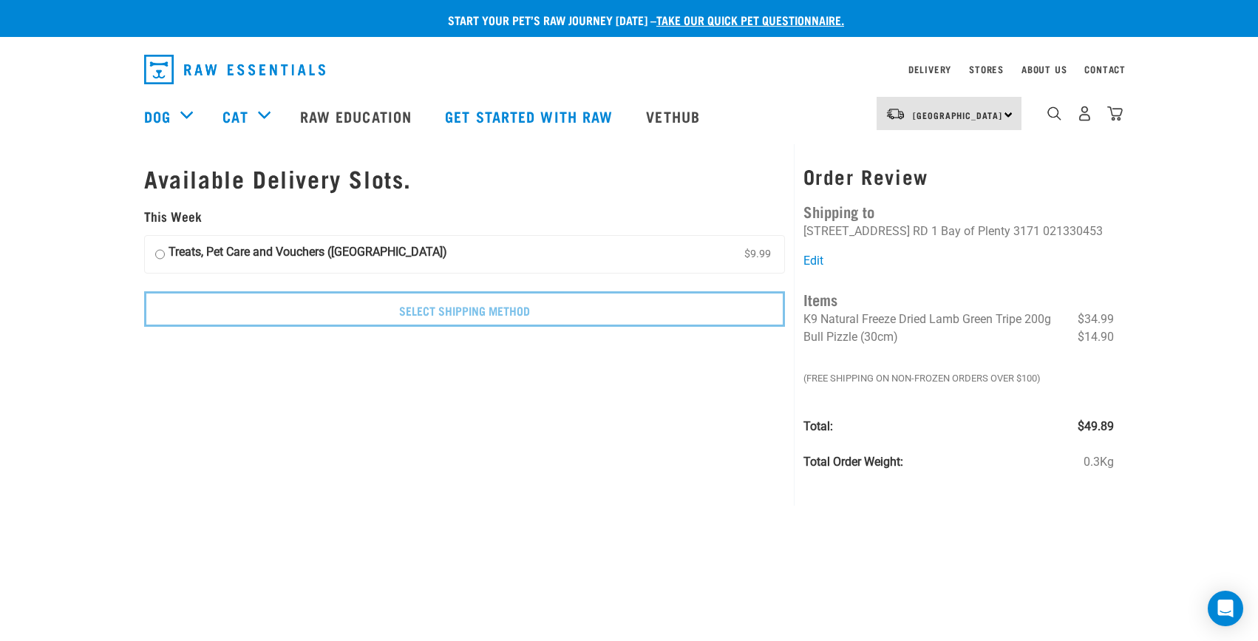
click at [160, 253] on input "Treats, Pet Care and Vouchers ([GEOGRAPHIC_DATA]) $9.99" at bounding box center [160, 254] width 10 height 22
radio input "true"
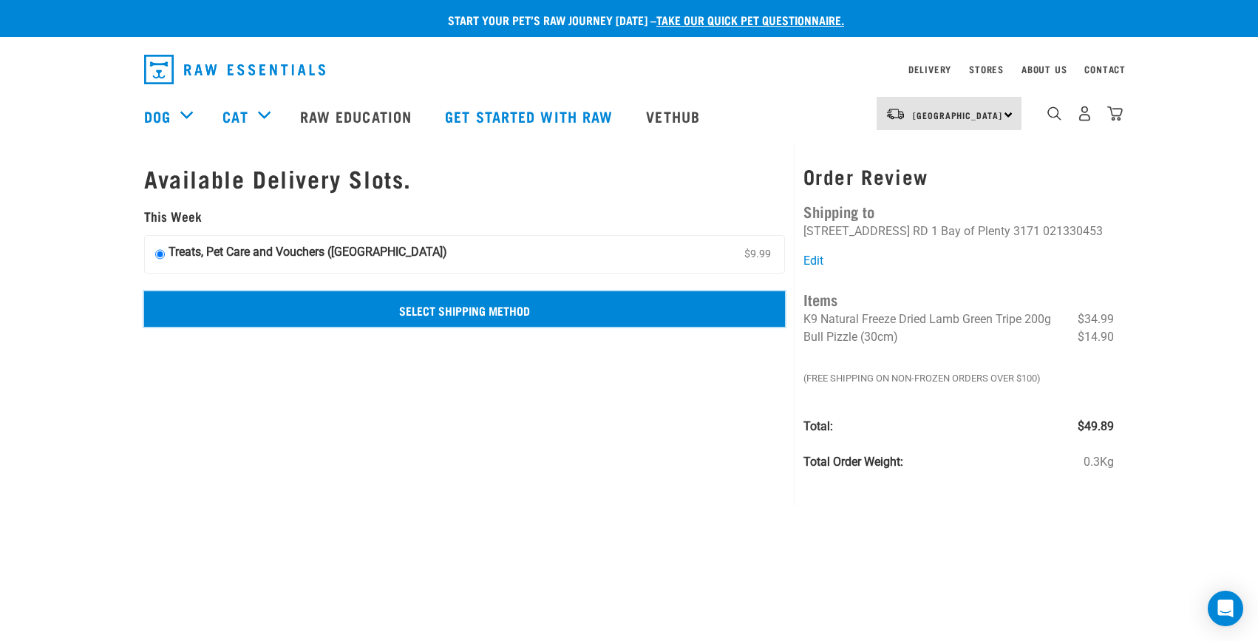
click at [410, 320] on input "Select Shipping Method" at bounding box center [464, 308] width 641 height 35
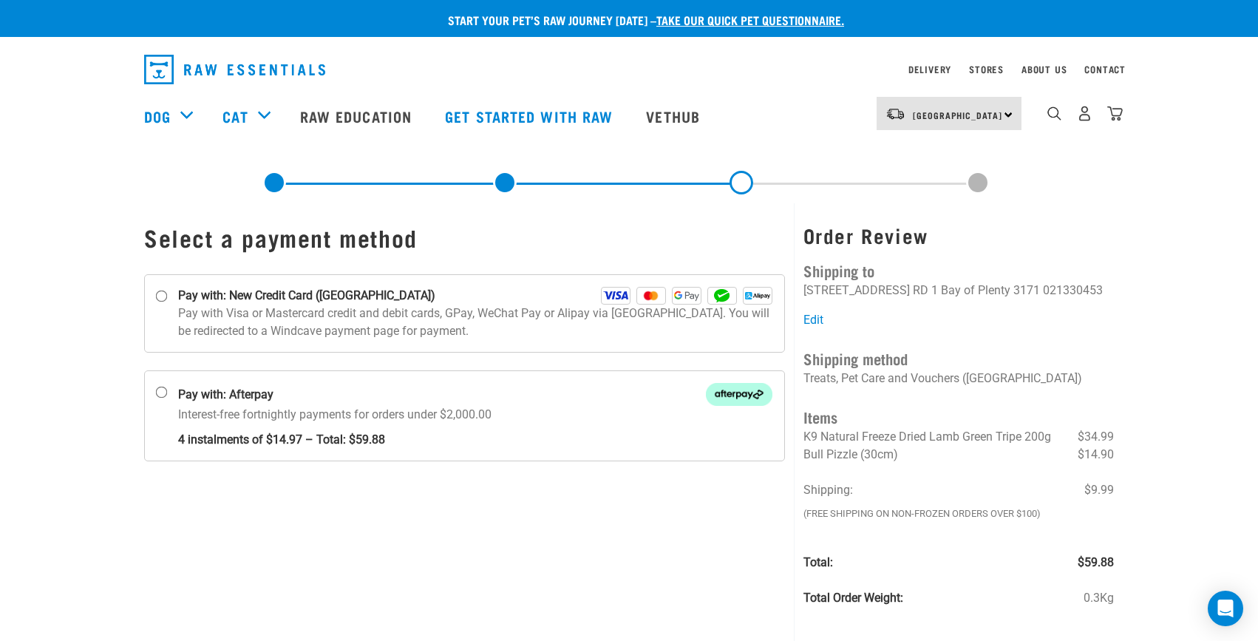
click at [410, 320] on p "Pay with Visa or Mastercard credit and debit cards, GPay, WeChat Pay or Alipay …" at bounding box center [475, 321] width 594 height 35
click at [168, 302] on input "Pay with: New Credit Card ([GEOGRAPHIC_DATA])" at bounding box center [162, 296] width 12 height 12
radio input "true"
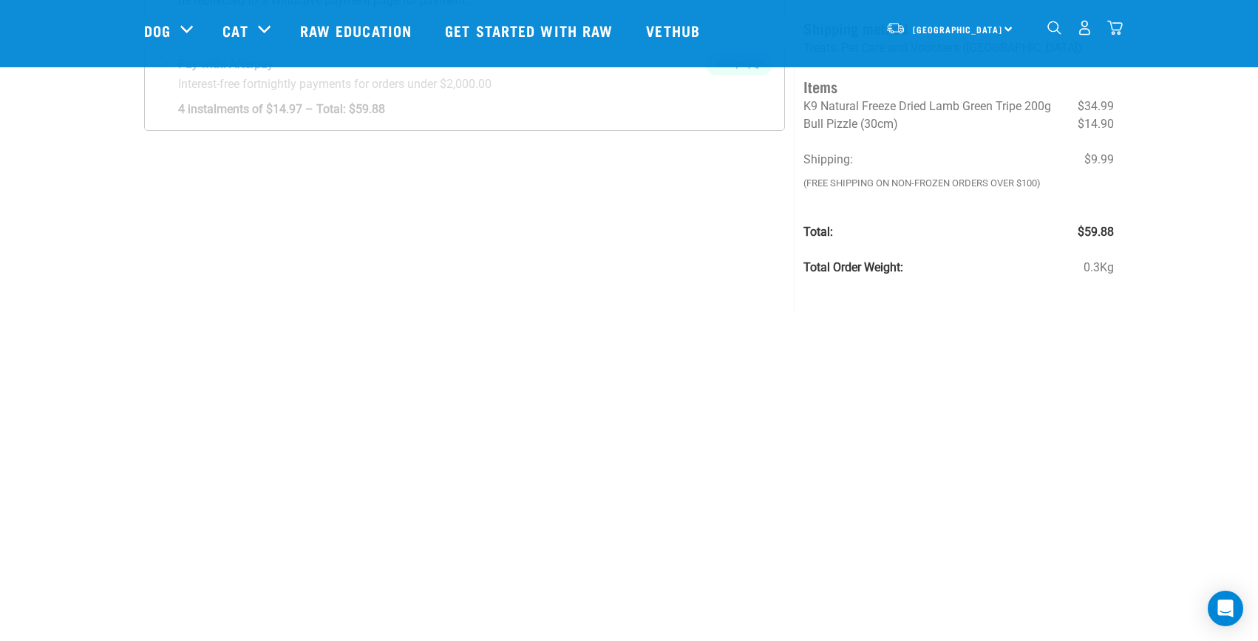
scroll to position [160, 0]
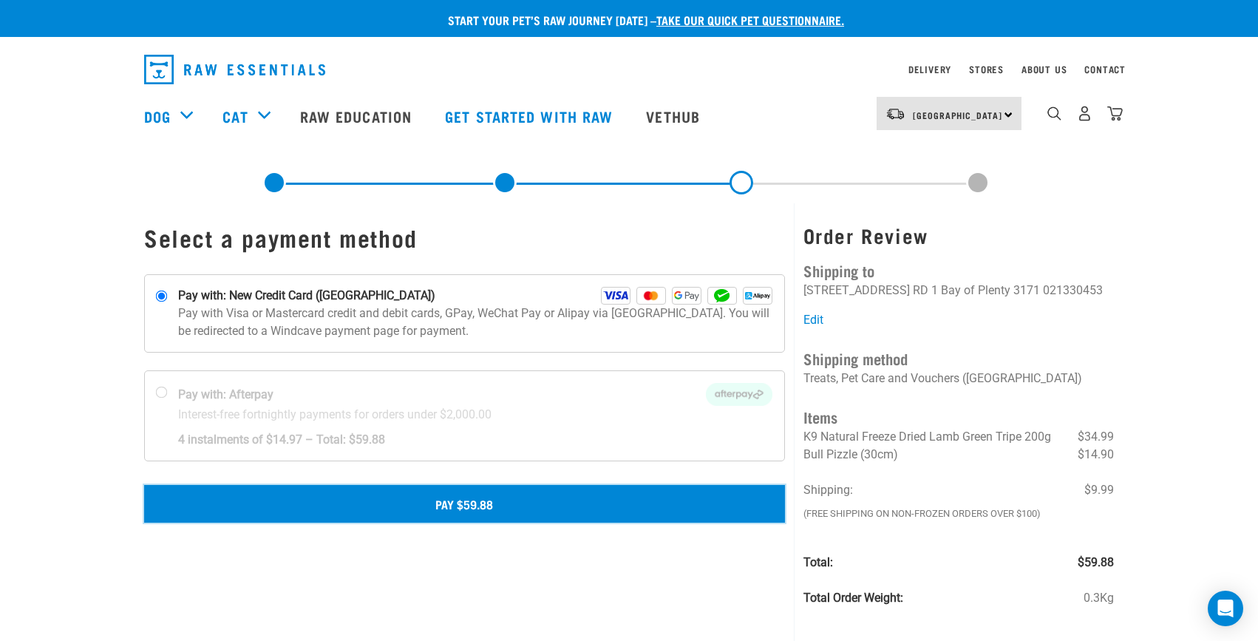
click at [505, 502] on button "Pay $59.88" at bounding box center [464, 503] width 641 height 37
